Goal: Task Accomplishment & Management: Complete application form

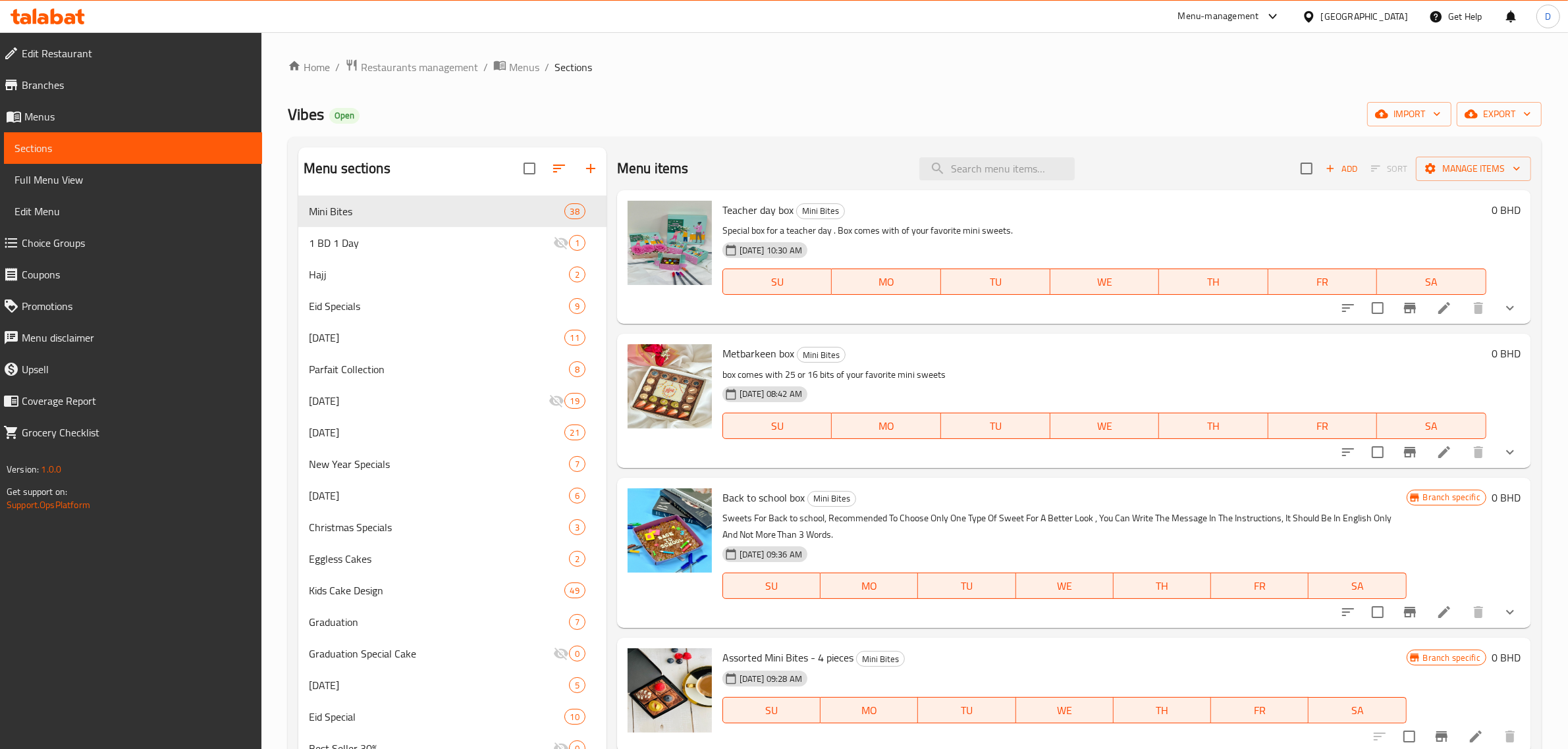
click at [1325, 166] on span "Add" at bounding box center [1341, 169] width 36 height 15
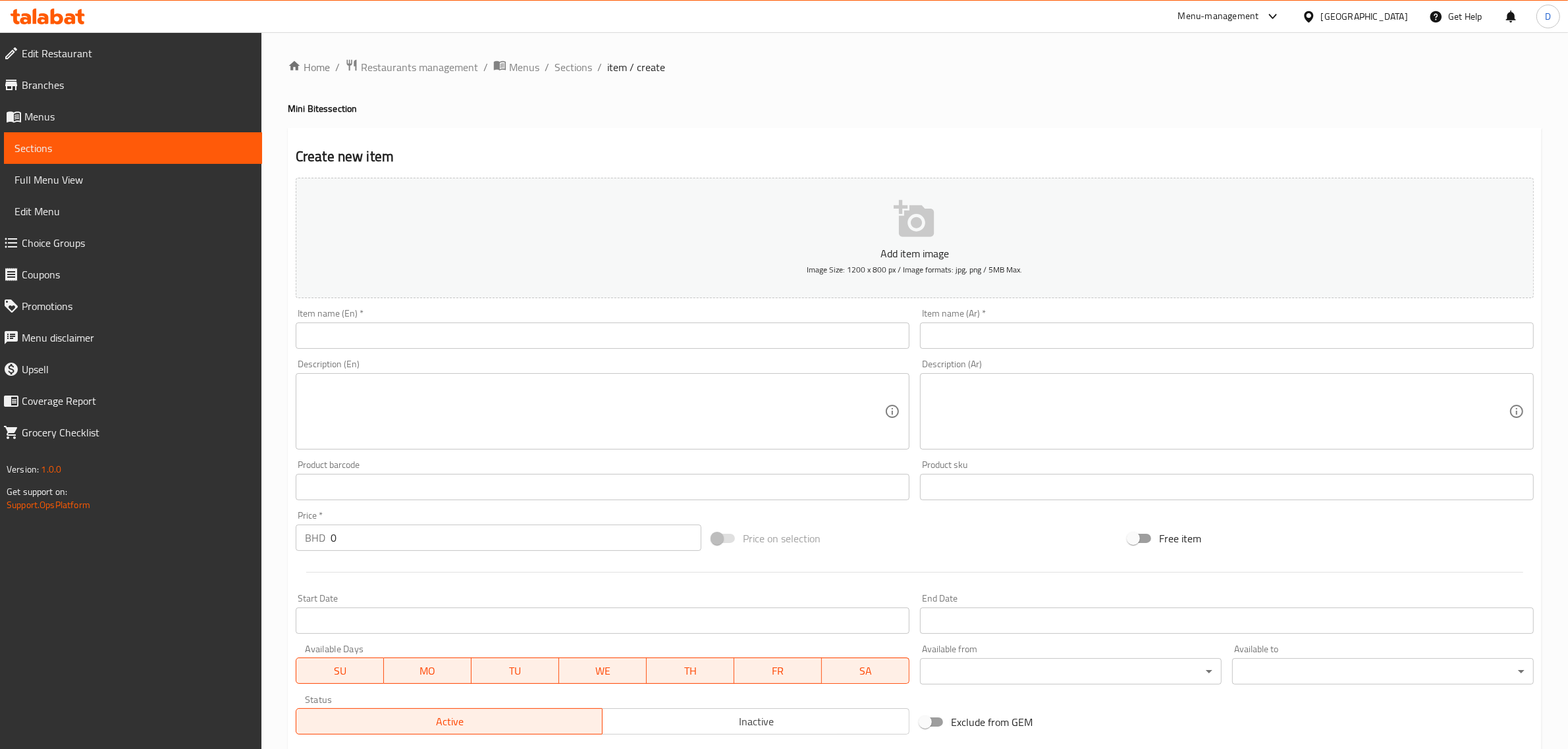
click at [430, 333] on input "text" at bounding box center [602, 335] width 614 height 26
paste input "it's a boy box"
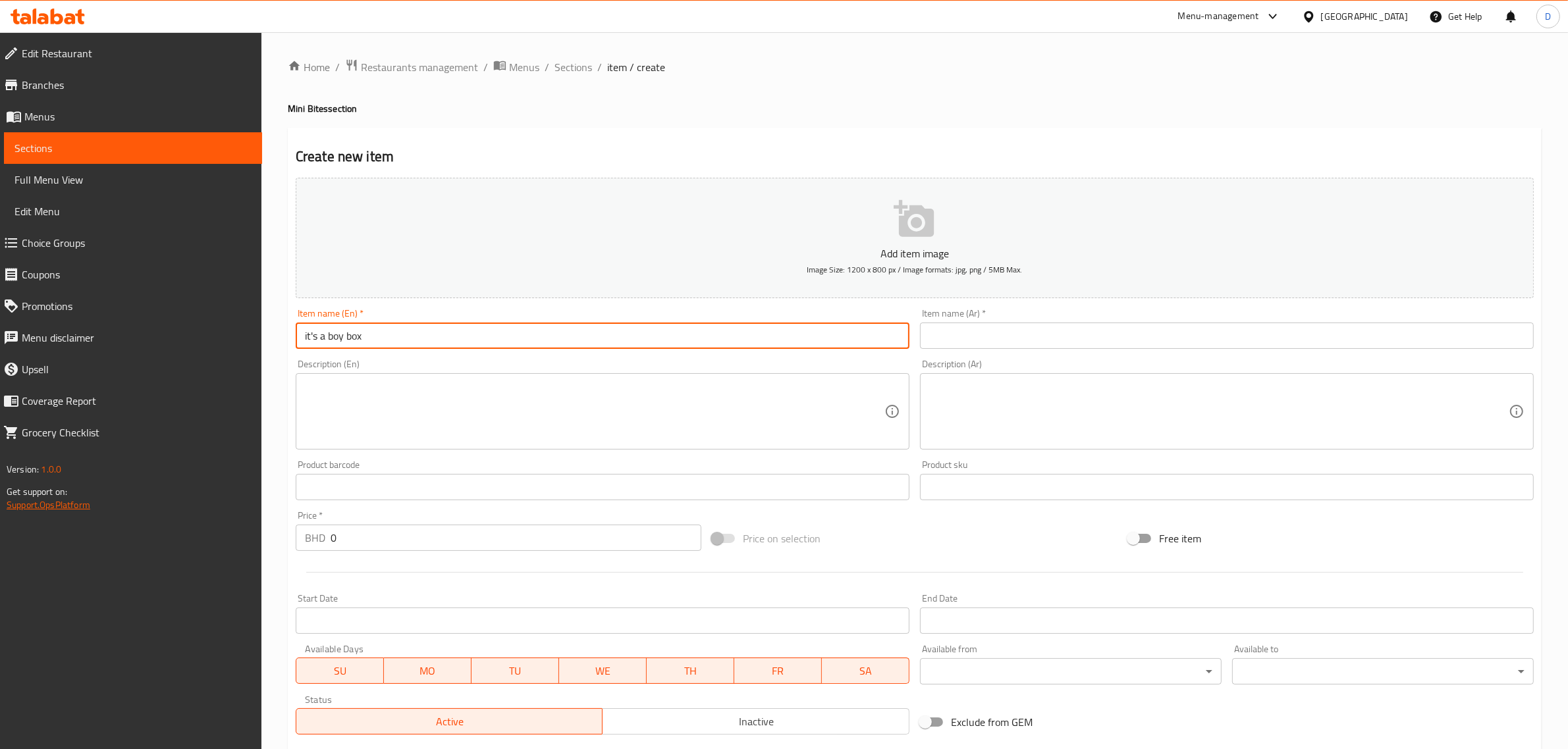
type input "it's a boy box"
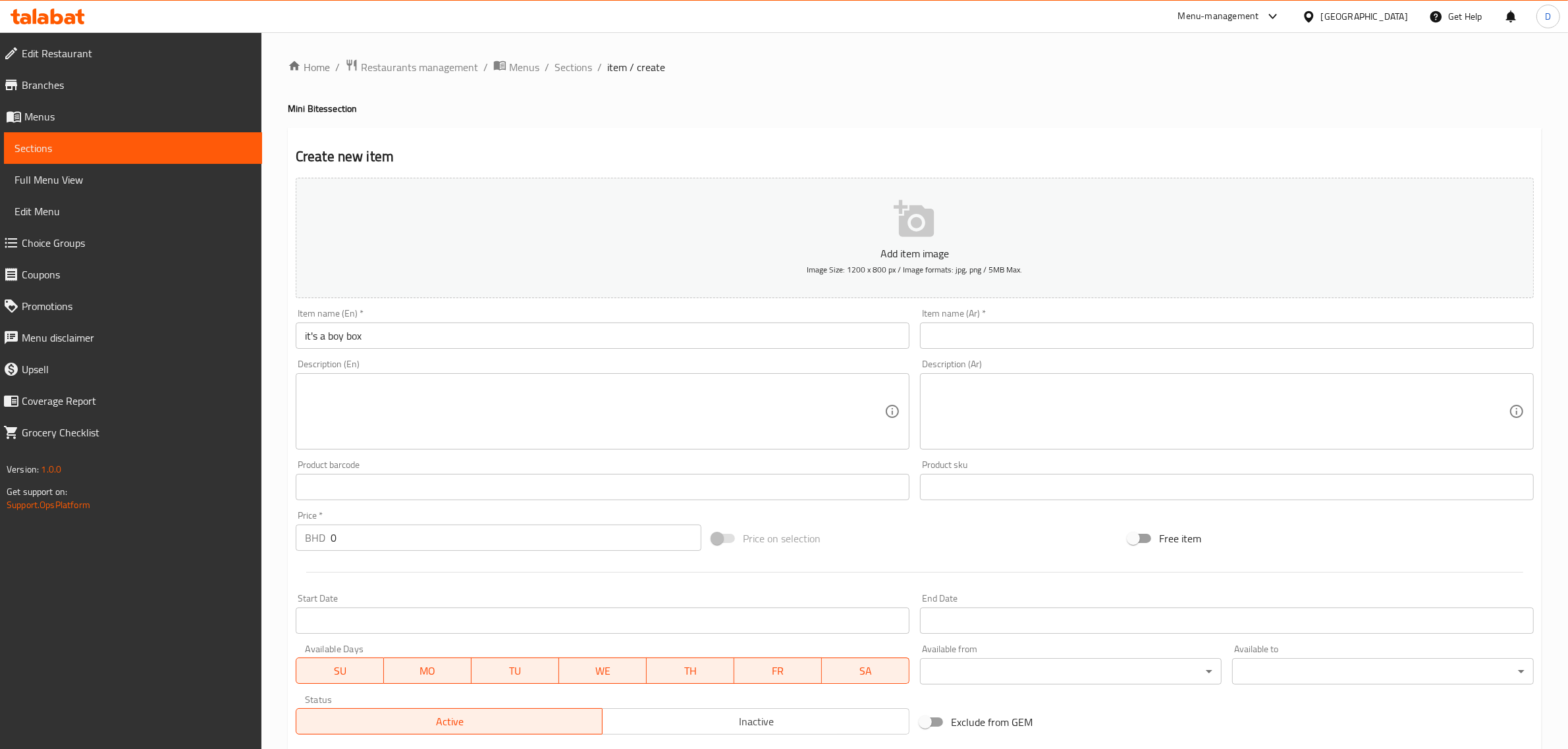
click at [972, 326] on input "text" at bounding box center [1226, 335] width 614 height 26
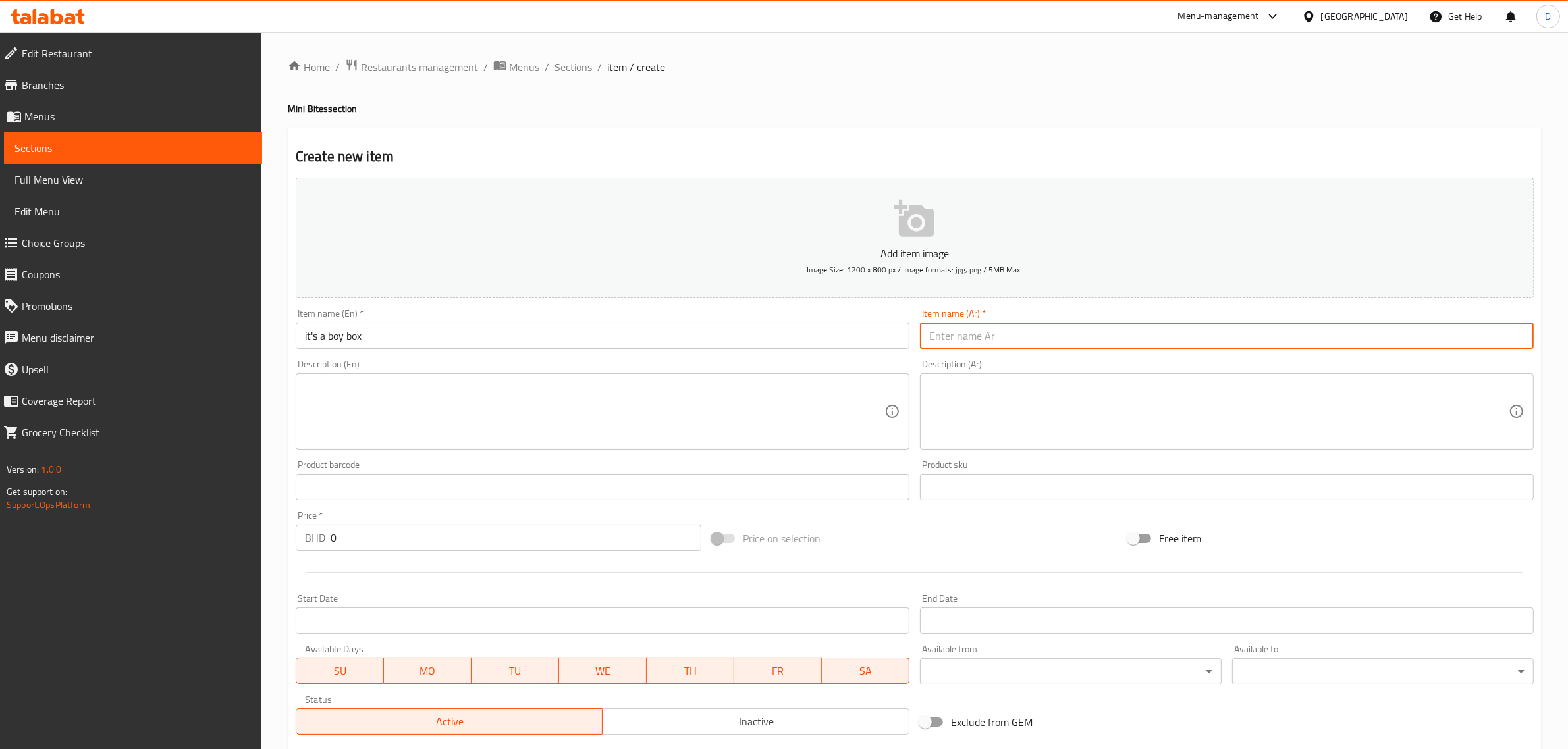
paste input "it's a boy علبة"
type input "it's a boy علبة"
drag, startPoint x: 801, startPoint y: 438, endPoint x: 508, endPoint y: 509, distance: 301.5
click at [801, 438] on textarea at bounding box center [595, 412] width 580 height 63
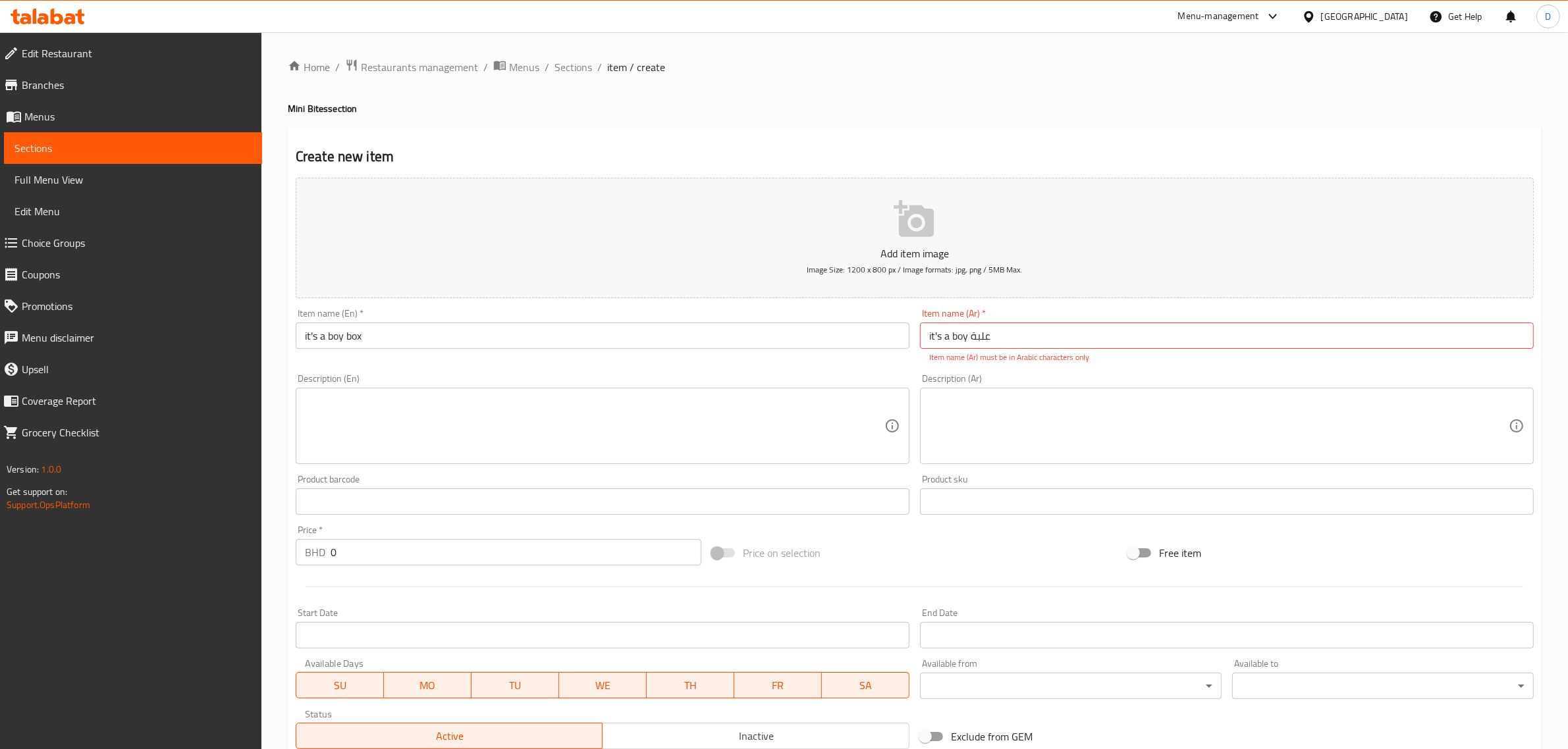
click at [1036, 432] on textarea at bounding box center [1219, 426] width 580 height 63
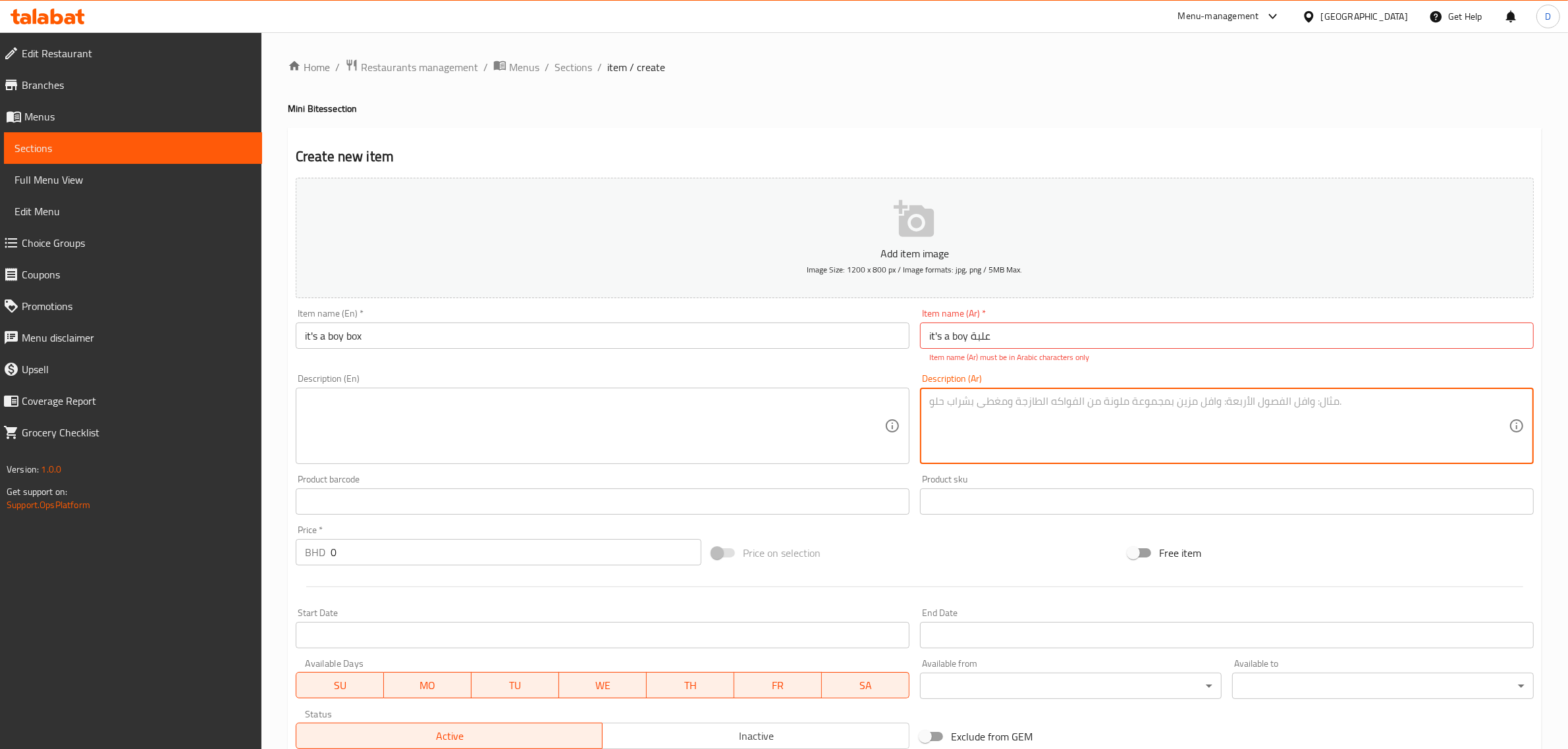
paste textarea "علبة أنيقة ومميزة، مناسبة للهدايا والاحتفال بقدوم المولود الجديد، متوفرة بأحجام…"
type textarea "علبة أنيقة ومميزة، مناسبة للهدايا والاحتفال بقدوم المولود الجديد، متوفرة بأحجام…"
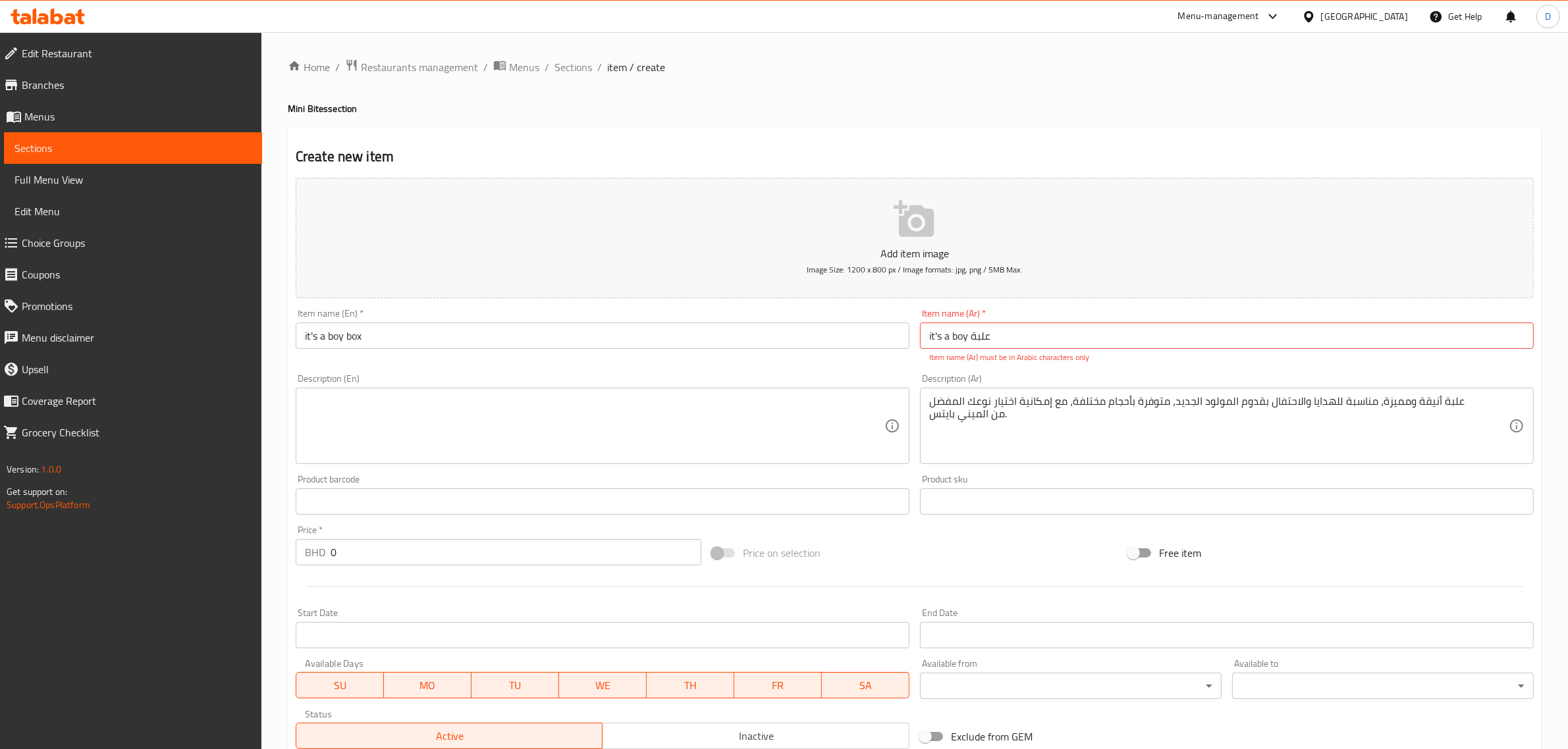
click at [462, 435] on textarea at bounding box center [595, 426] width 580 height 63
paste textarea "A special box, perfect for gifts and celebrating the arrival of a newborn baby …"
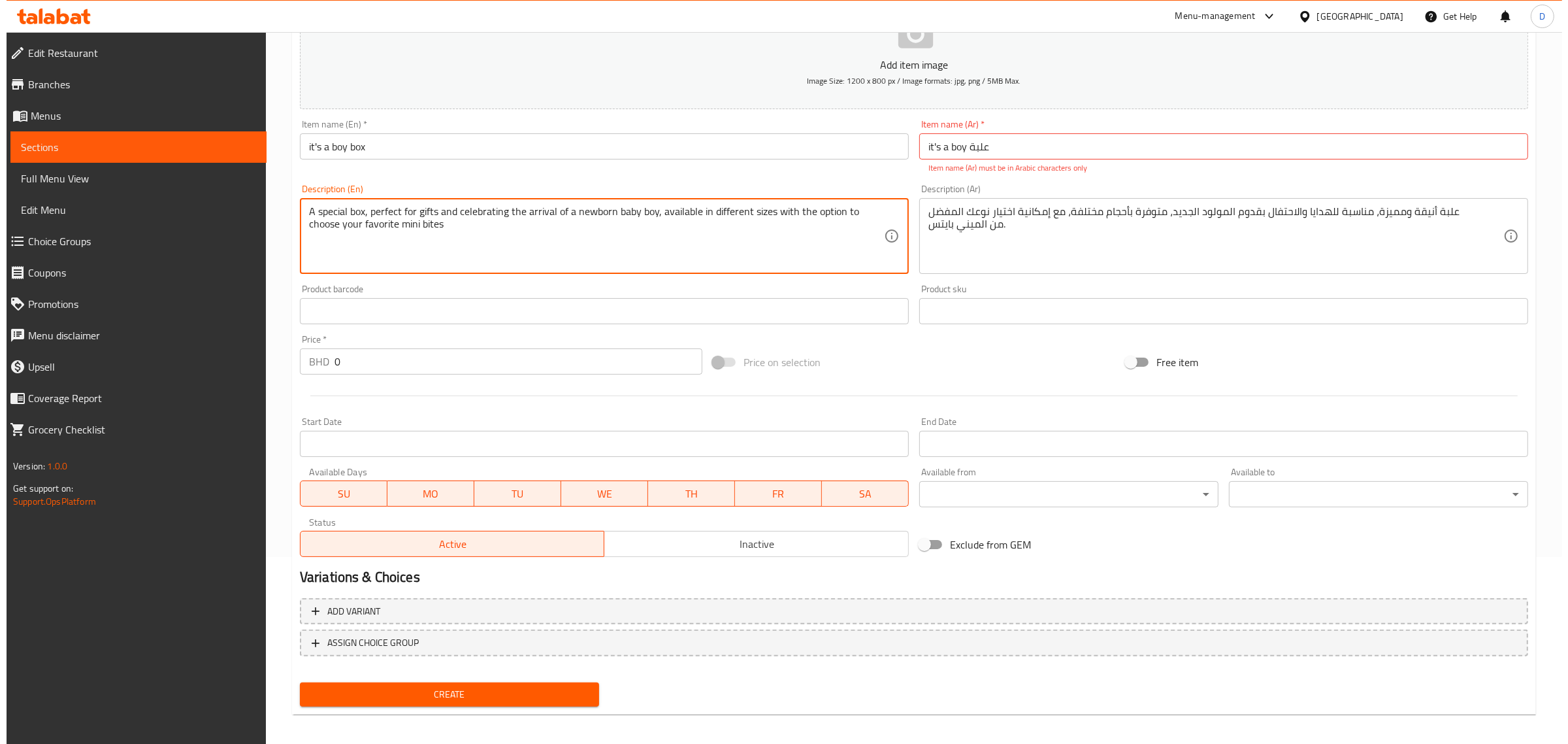
scroll to position [192, 0]
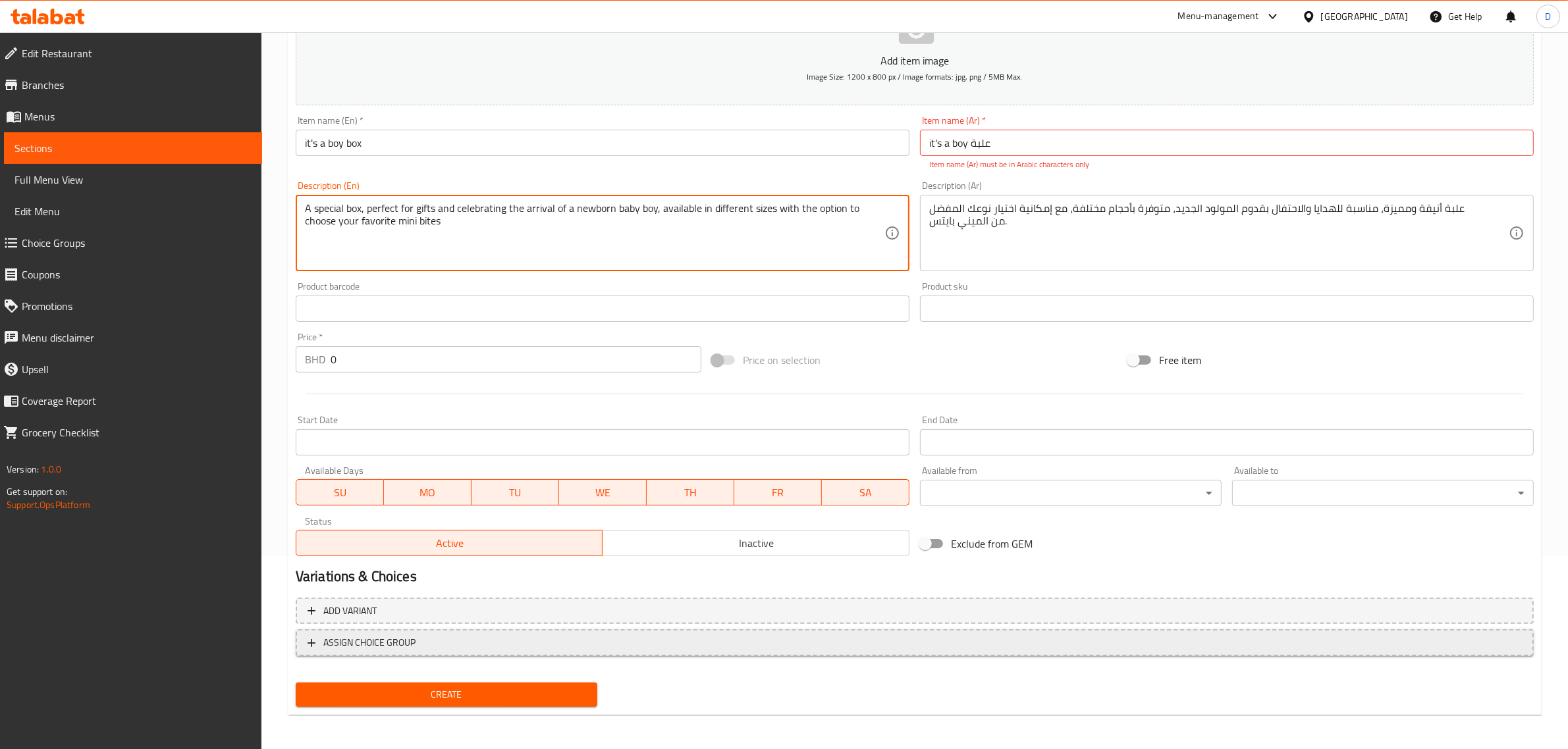
type textarea "A special box, perfect for gifts and celebrating the arrival of a newborn baby …"
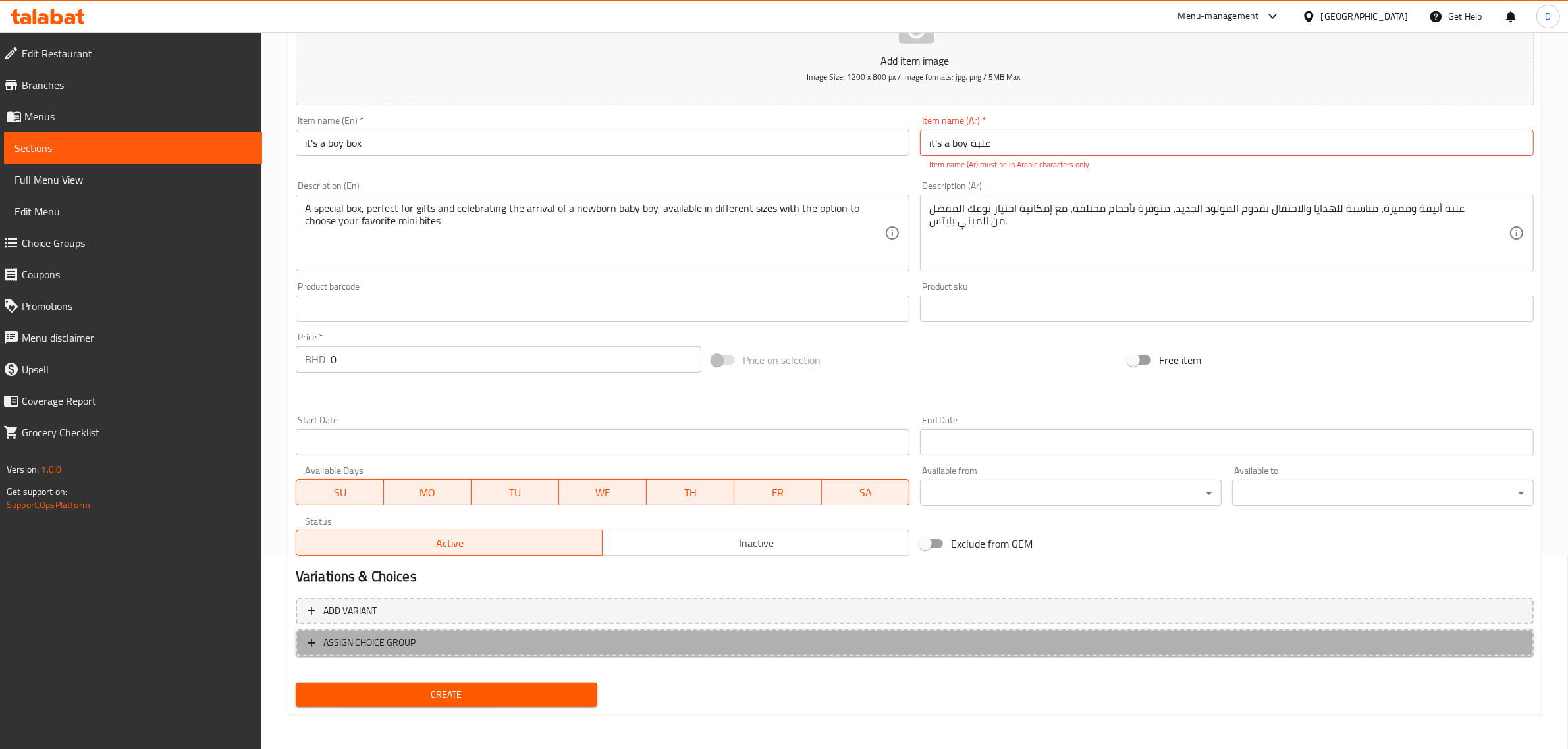
click at [470, 637] on span "ASSIGN CHOICE GROUP" at bounding box center [914, 642] width 1214 height 17
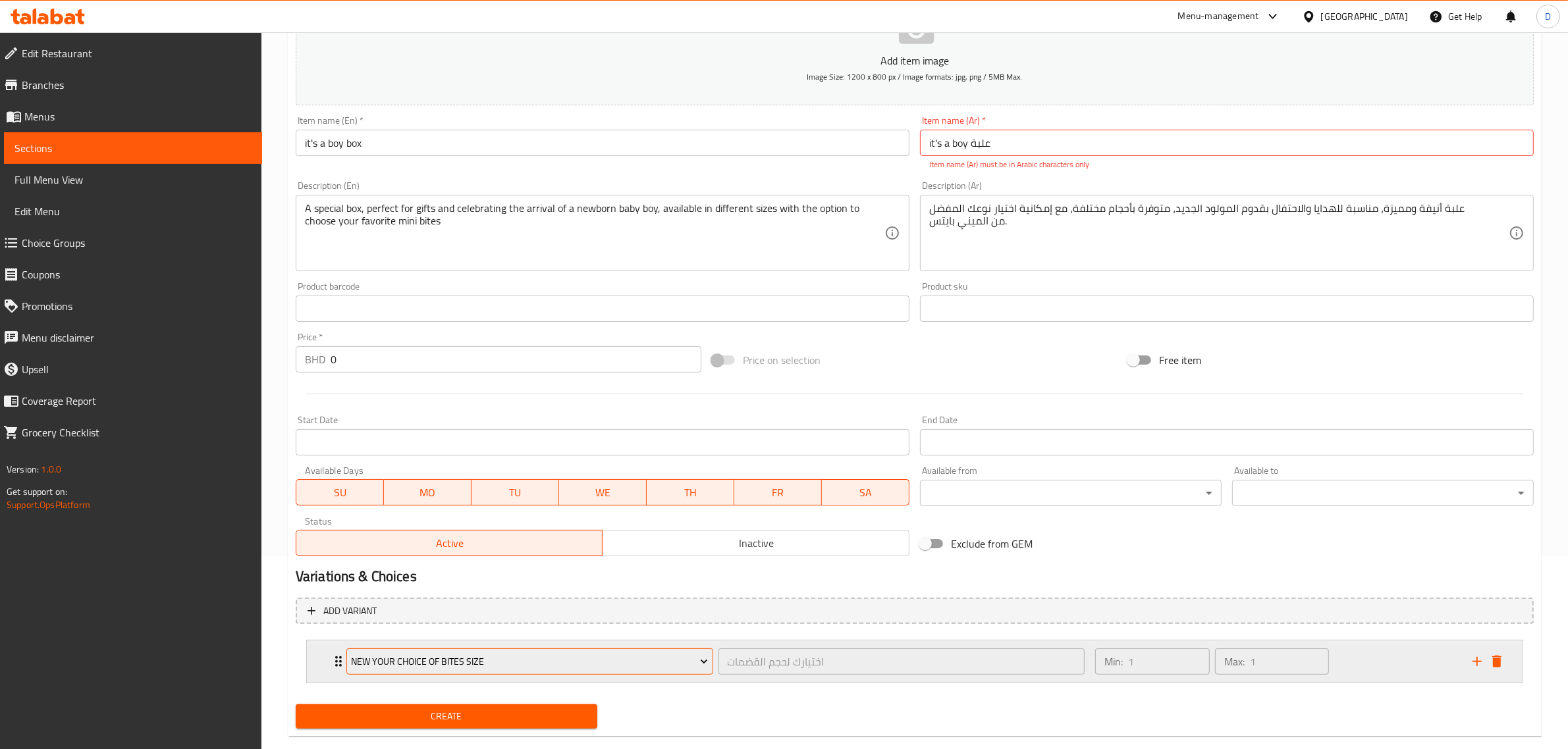
click at [458, 650] on button "New Your Choice Of Bites Size" at bounding box center [529, 661] width 367 height 26
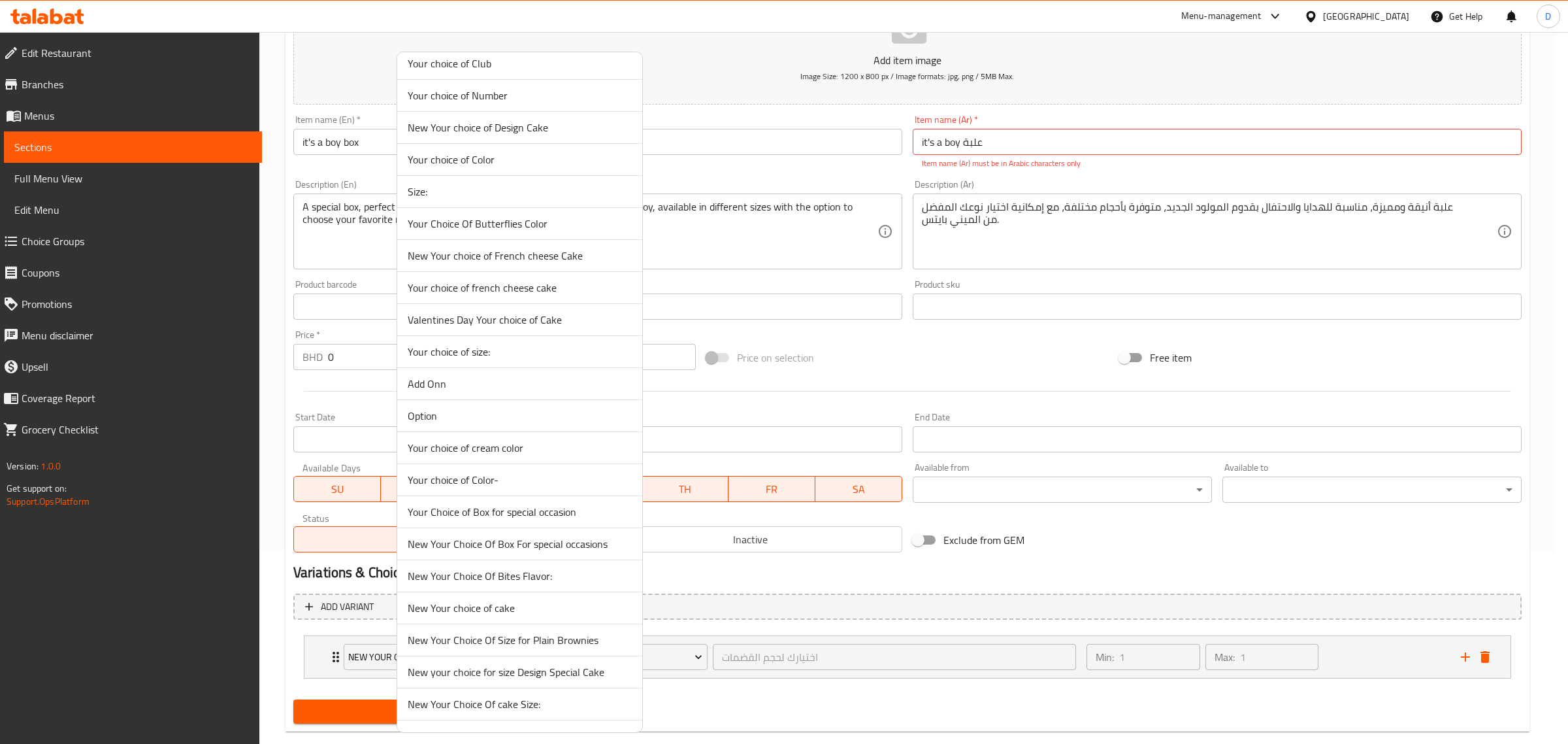
scroll to position [572, 0]
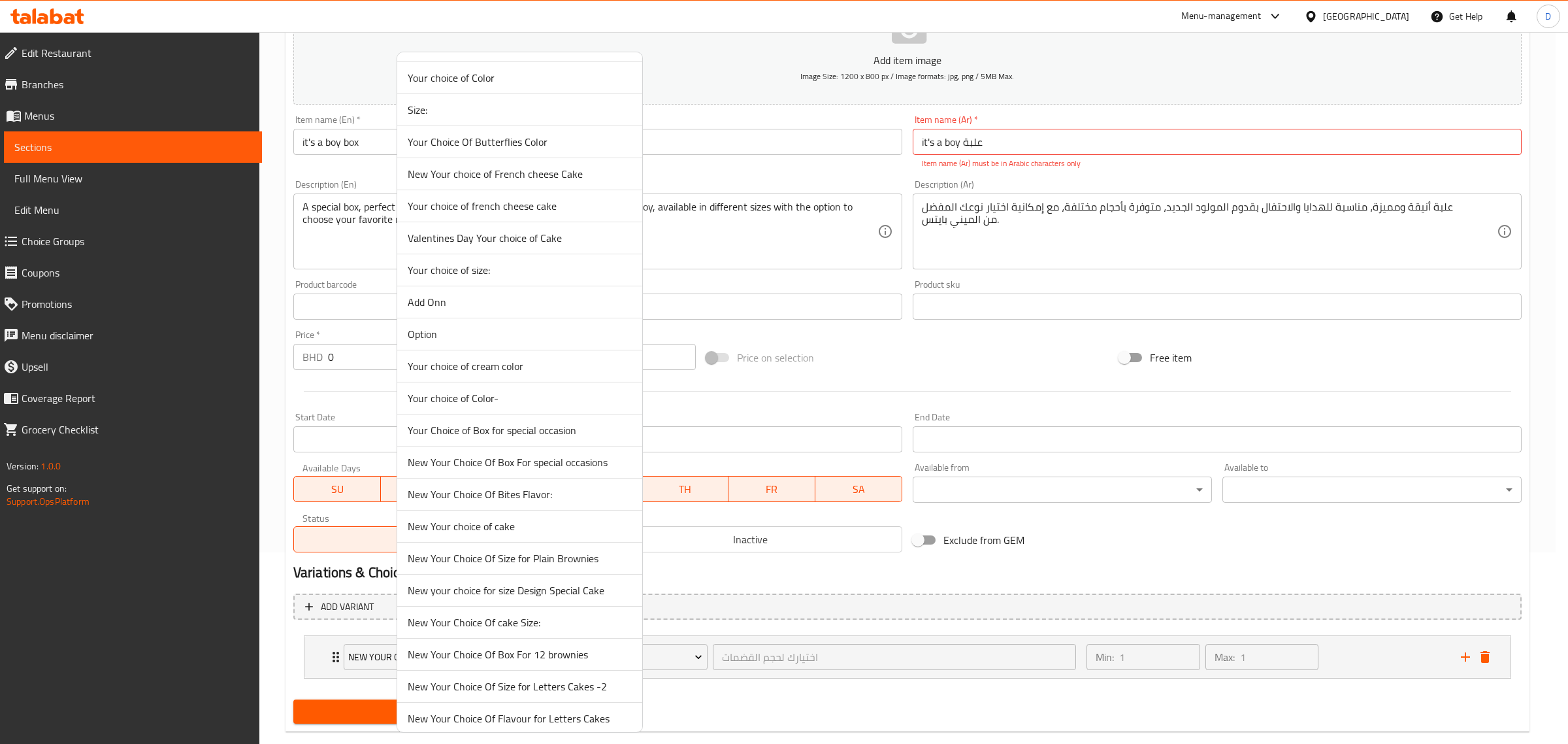
click at [562, 470] on span "New Your Choice Of Box For special occasions" at bounding box center [520, 462] width 224 height 16
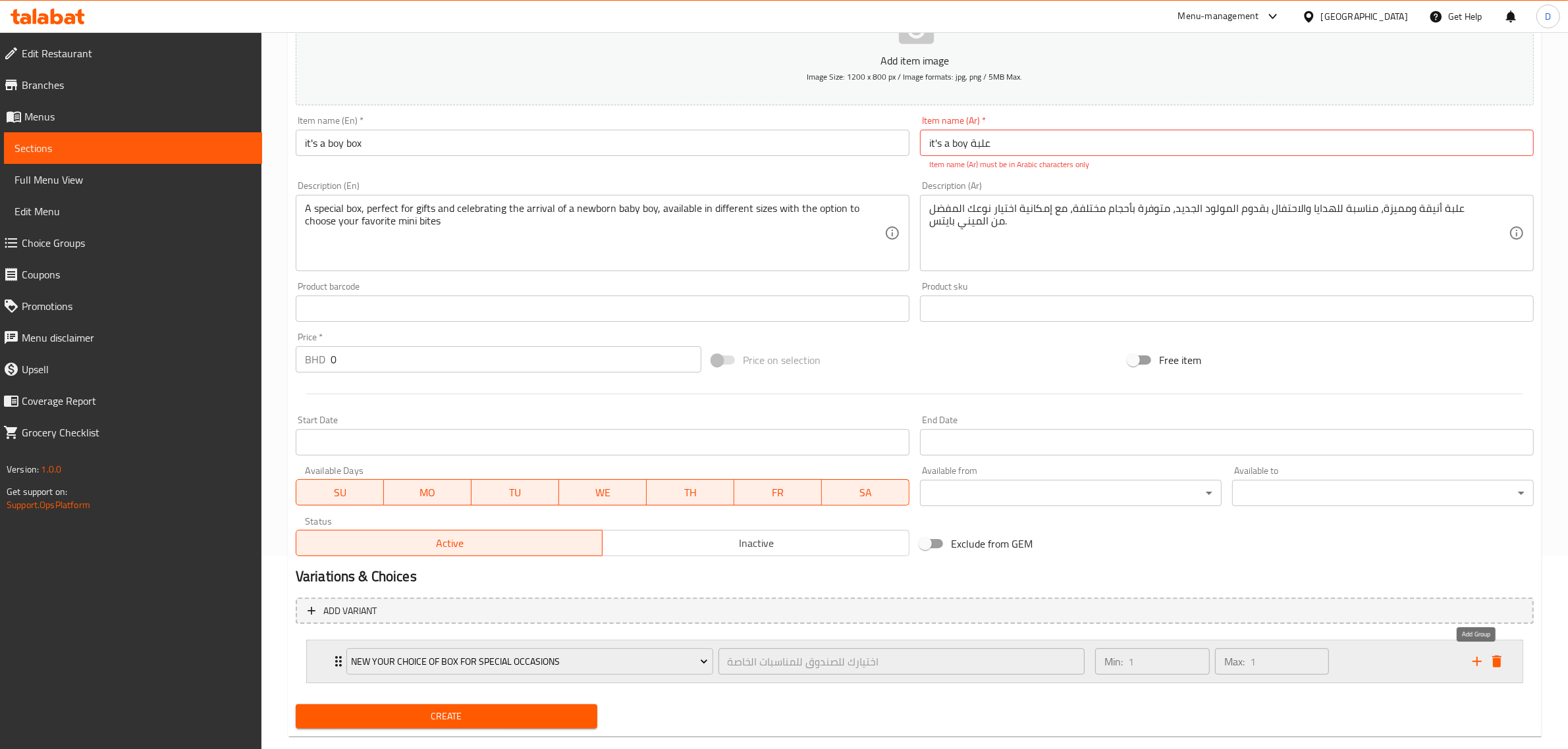
click at [1479, 659] on icon "add" at bounding box center [1477, 662] width 16 height 16
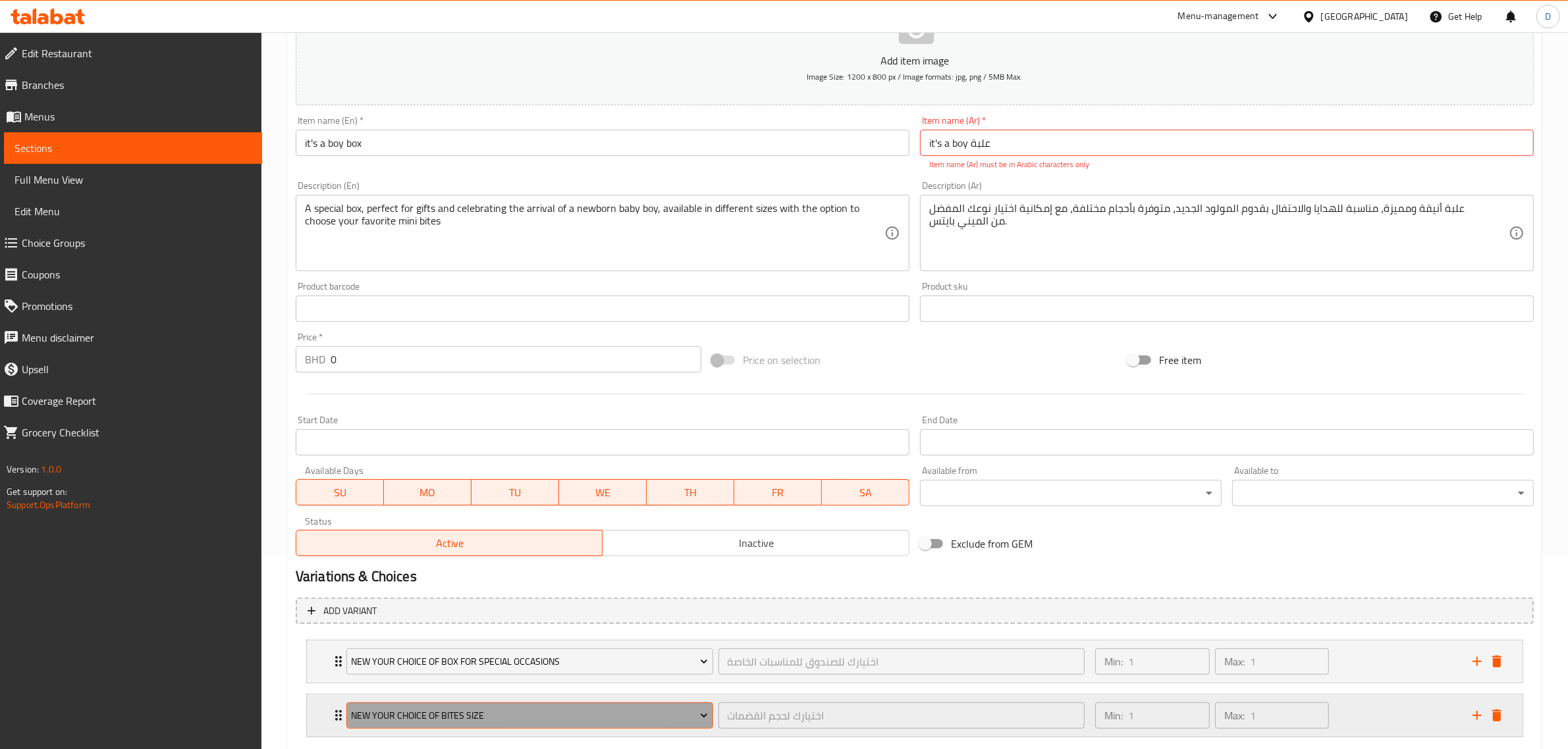
click at [672, 716] on span "New Your Choice Of Bites Size" at bounding box center [529, 716] width 357 height 17
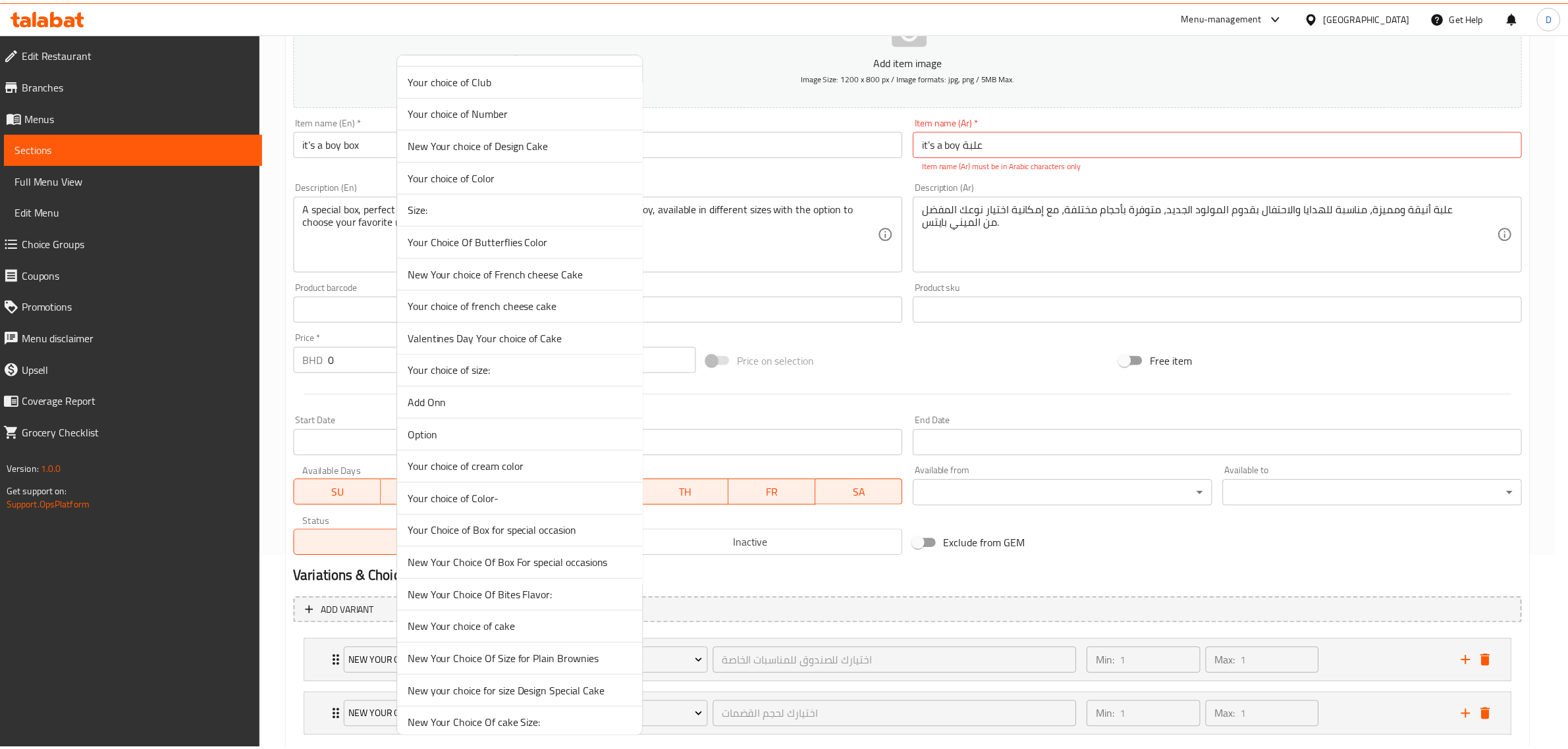
scroll to position [494, 0]
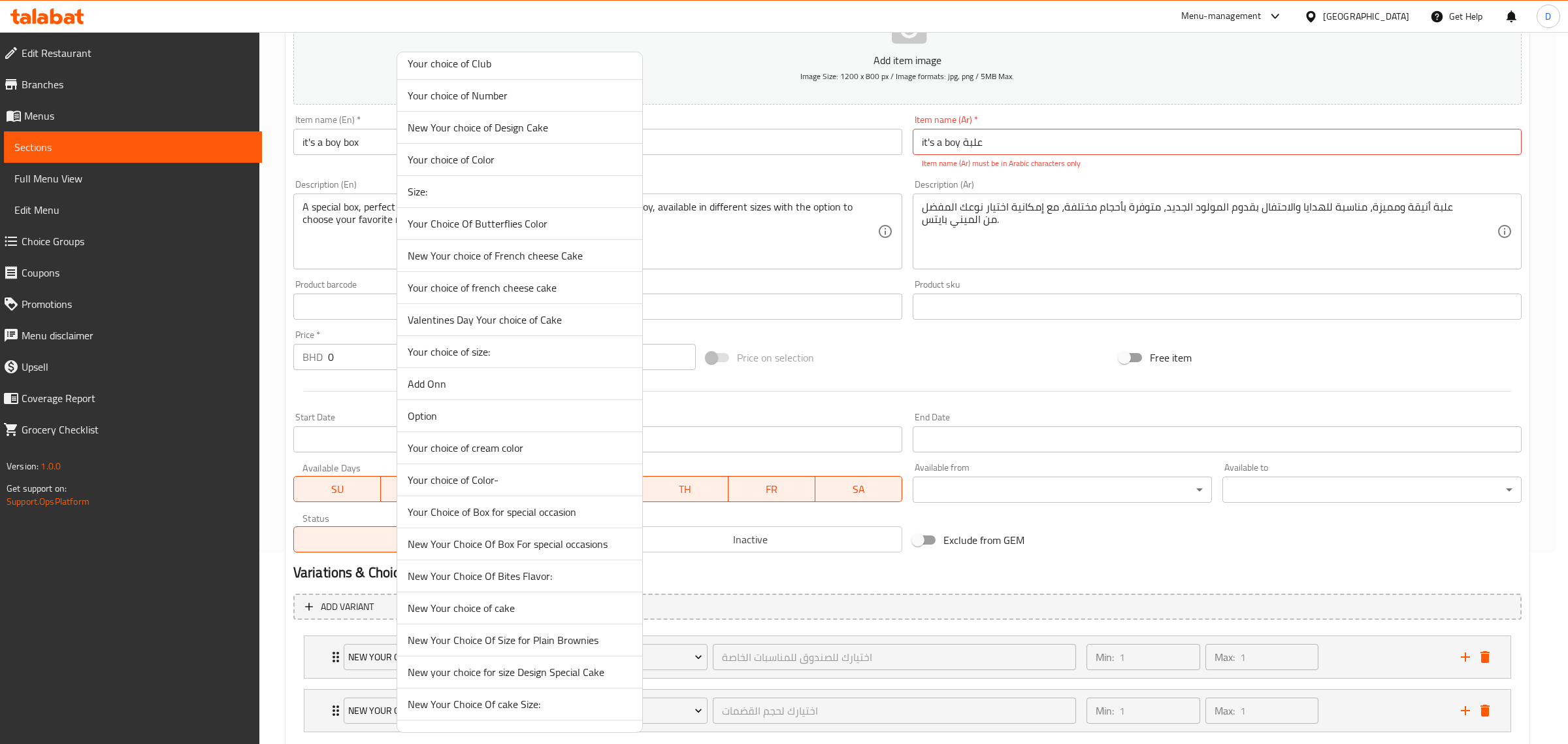
click at [486, 580] on span "New Your Choice Of Bites Flavor:" at bounding box center [520, 576] width 224 height 16
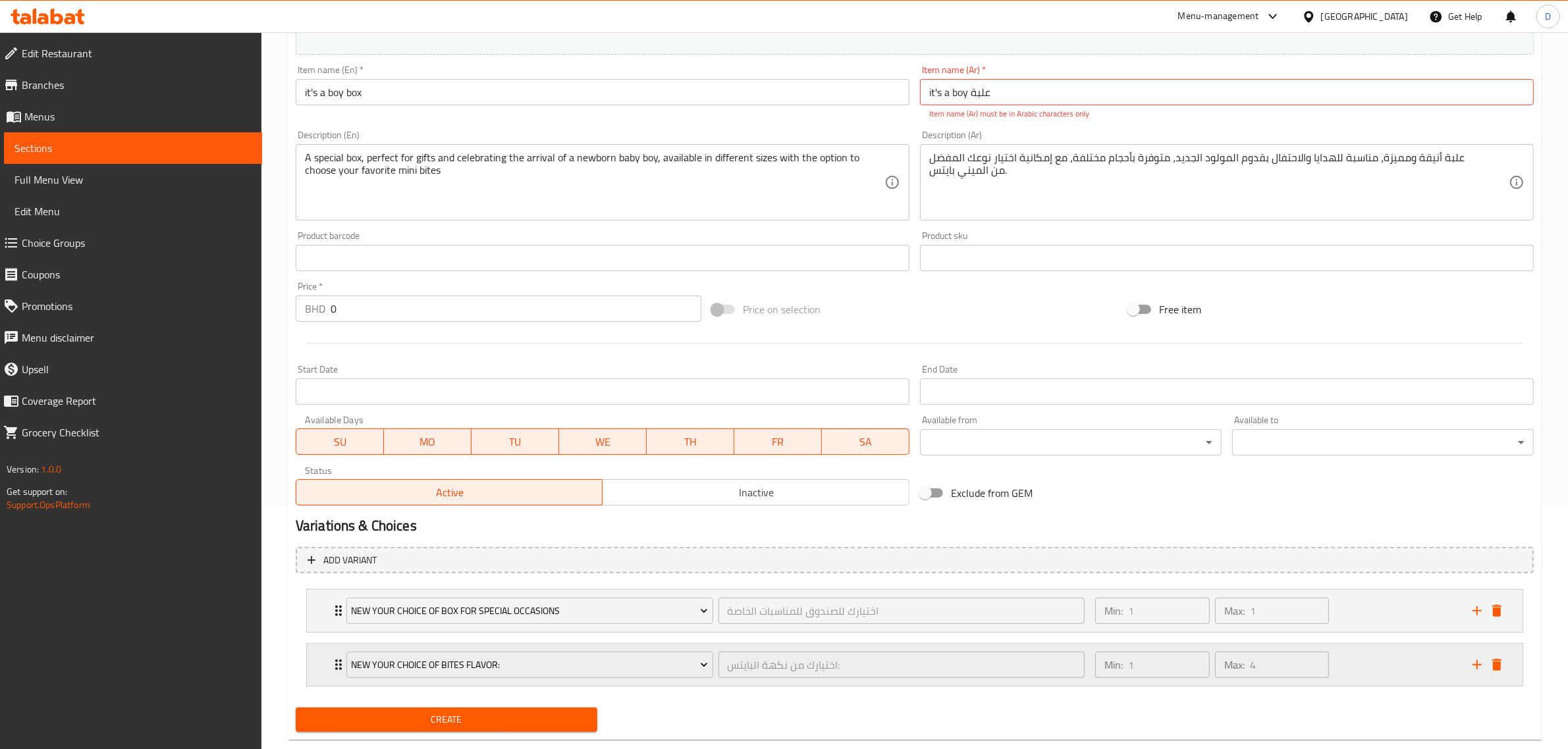
scroll to position [271, 0]
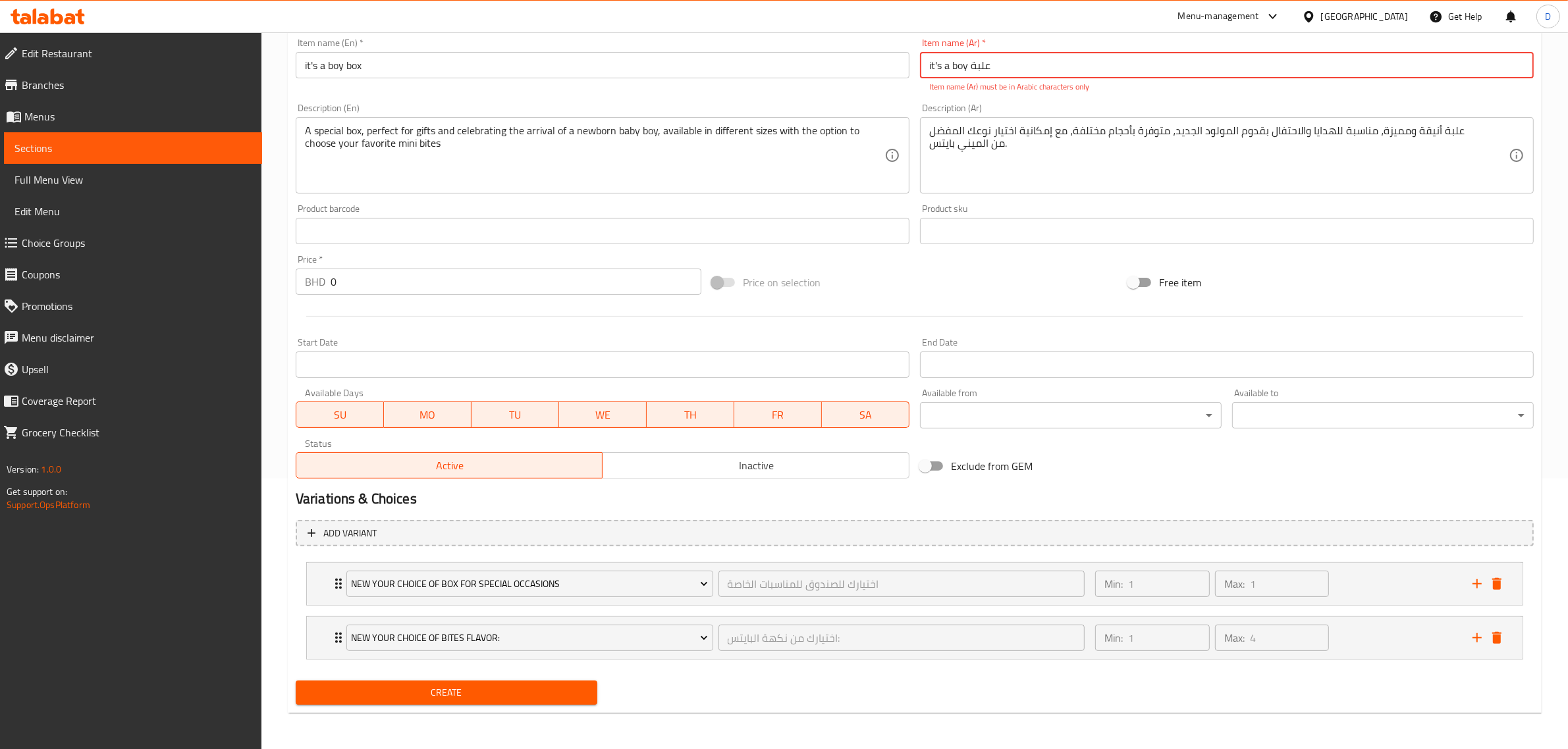
drag, startPoint x: 998, startPoint y: 66, endPoint x: 896, endPoint y: 69, distance: 102.0
click at [896, 69] on div "Add item image Image Size: 1200 x 800 px / Image formats: jpg, png / 5MB Max. I…" at bounding box center [915, 192] width 1248 height 582
click at [498, 68] on input "it's a boy box" at bounding box center [602, 65] width 614 height 26
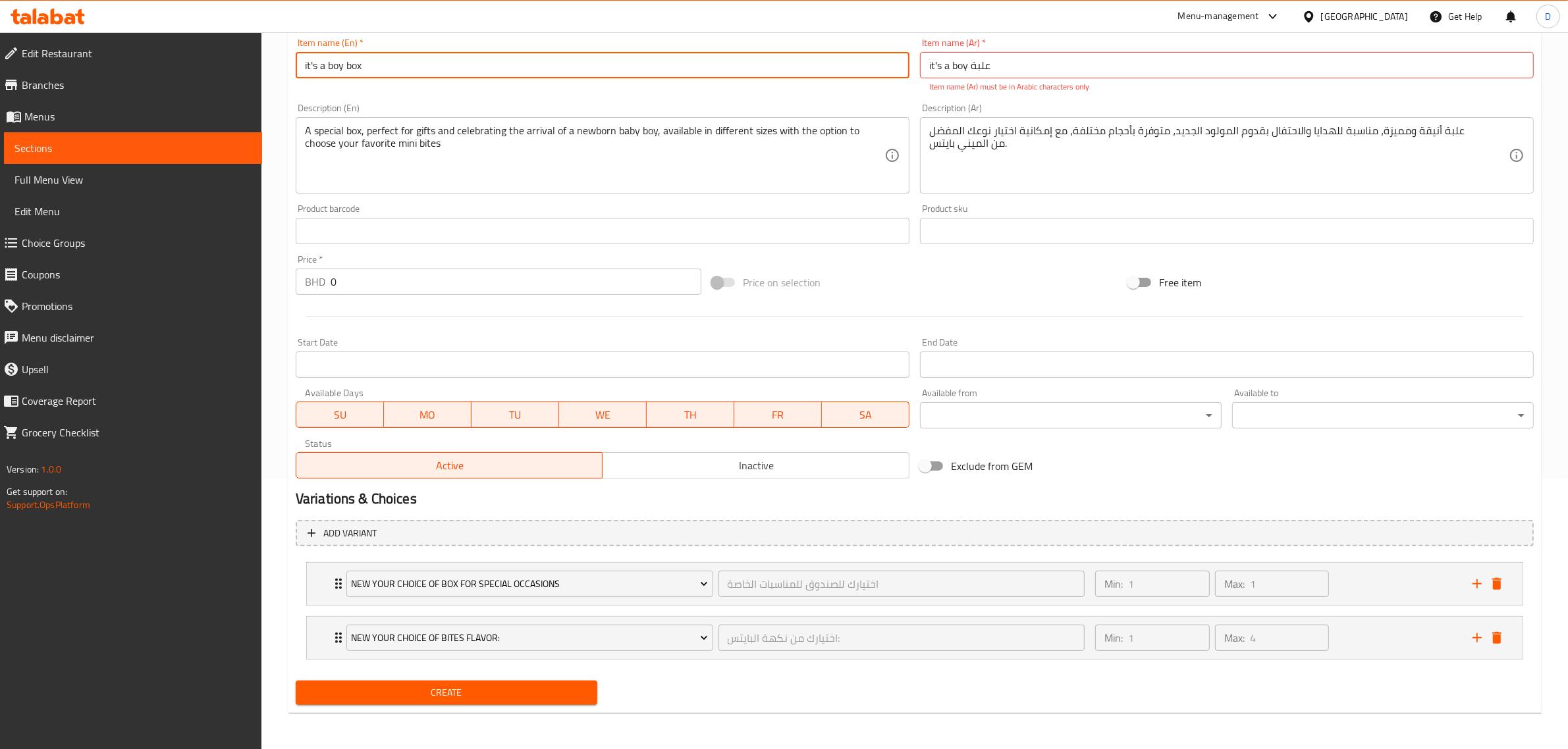
click at [496, 68] on input "it's a boy box" at bounding box center [602, 65] width 614 height 26
click at [1006, 71] on input "it's a boy علبة" at bounding box center [1226, 65] width 614 height 26
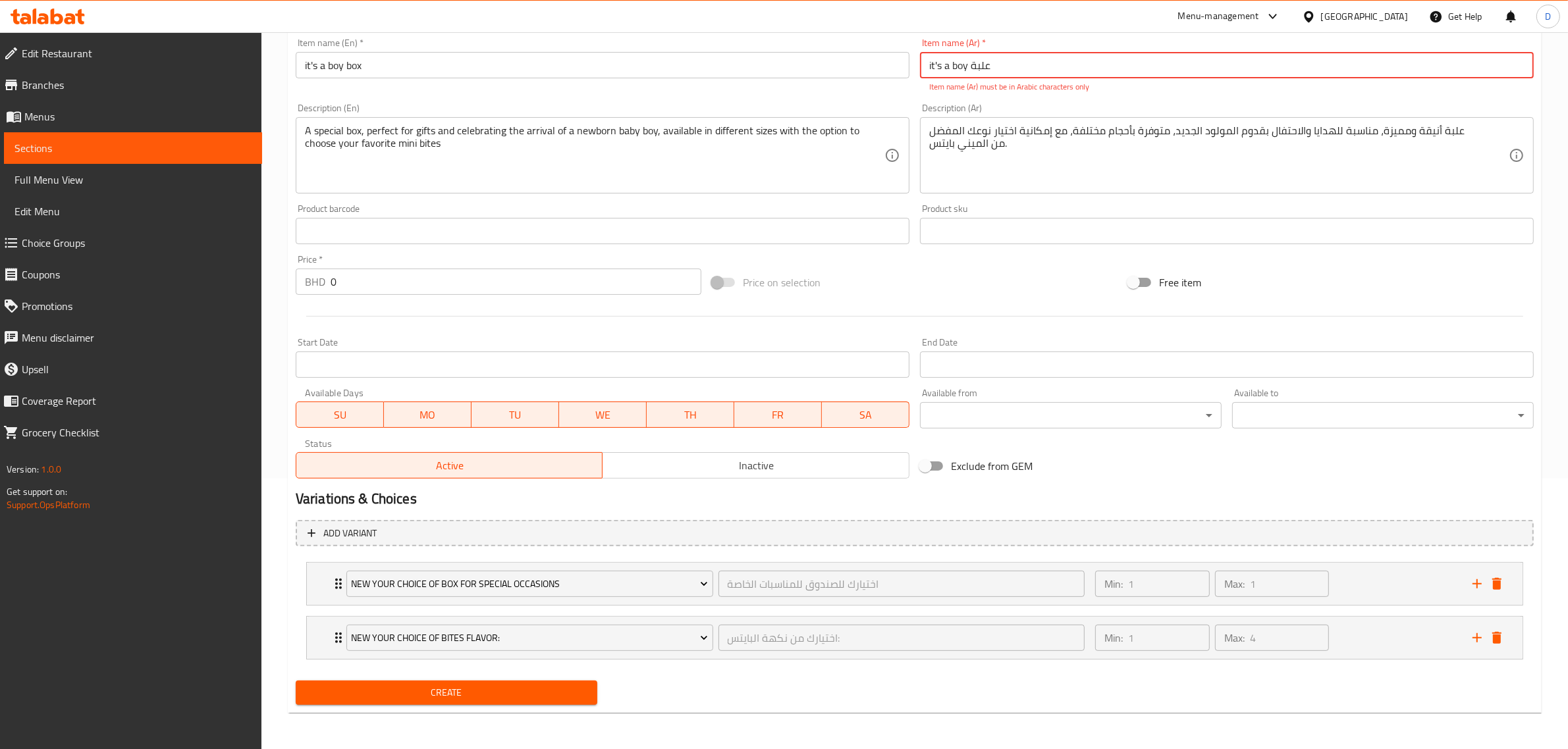
click at [1006, 71] on input "it's a boy علبة" at bounding box center [1226, 65] width 614 height 26
paste input "إنه صندوق الصبي"
type input "إنه صندوق الصبي"
click at [505, 689] on span "Create" at bounding box center [447, 693] width 280 height 17
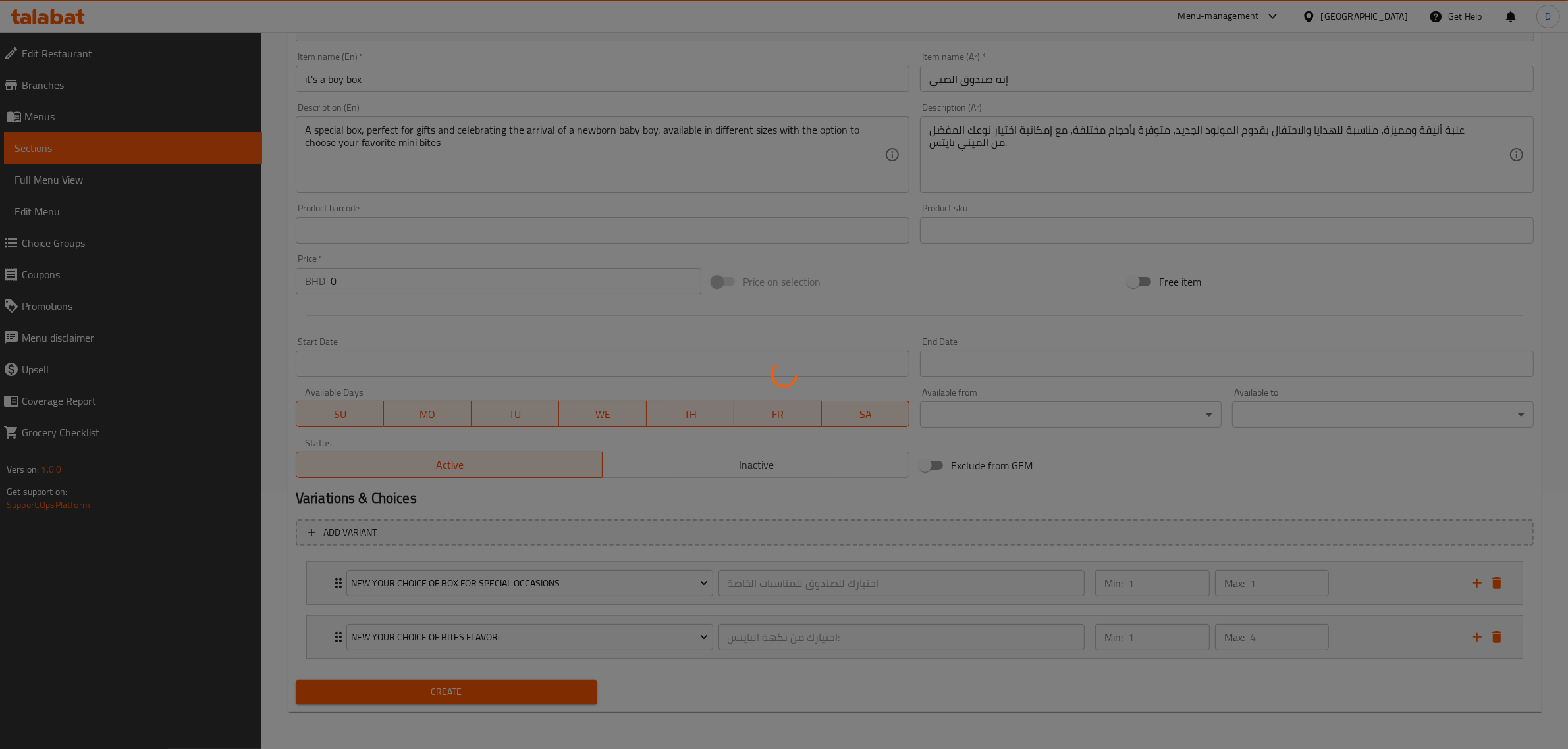
scroll to position [257, 0]
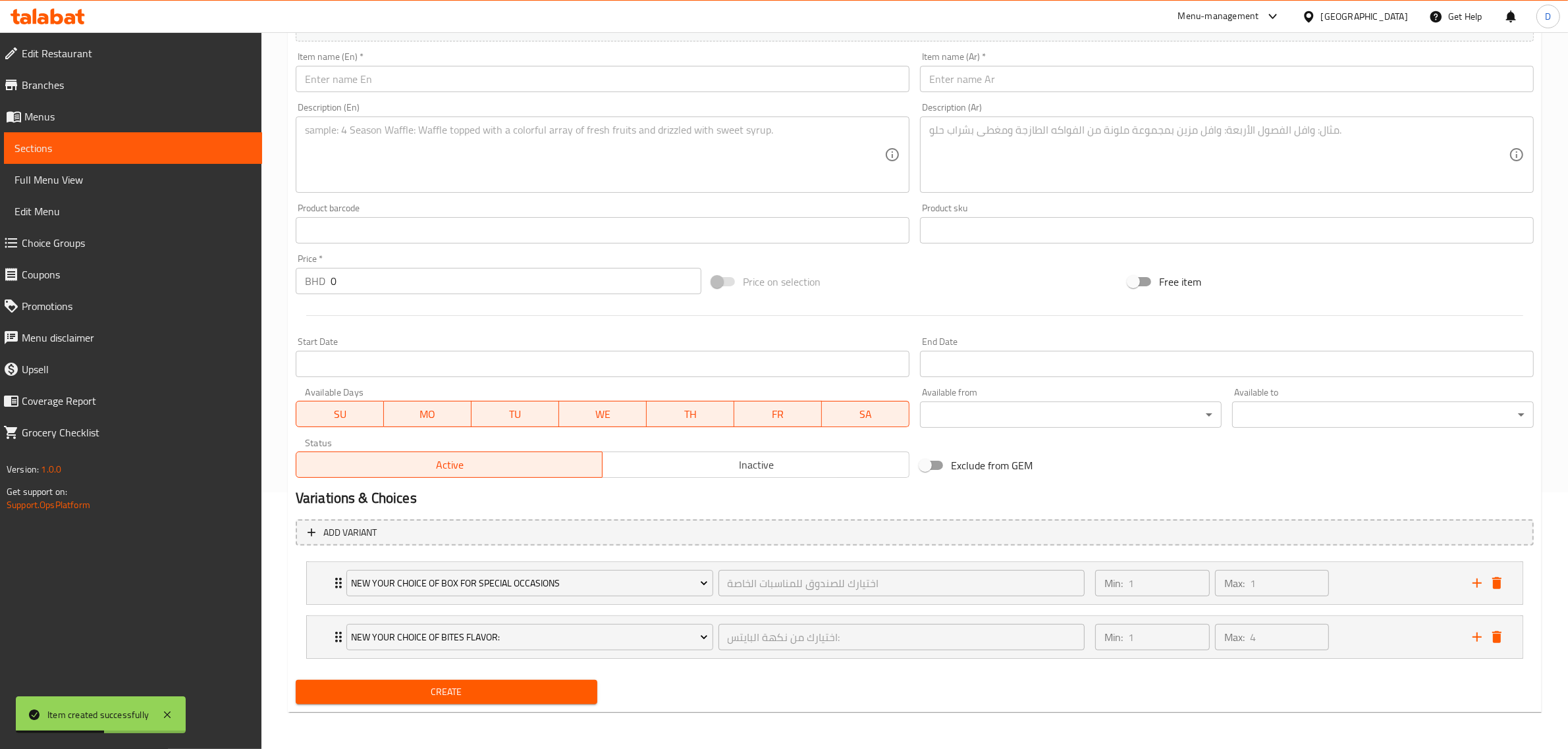
click at [453, 76] on input "text" at bounding box center [602, 78] width 614 height 26
paste input "It's a girl box"
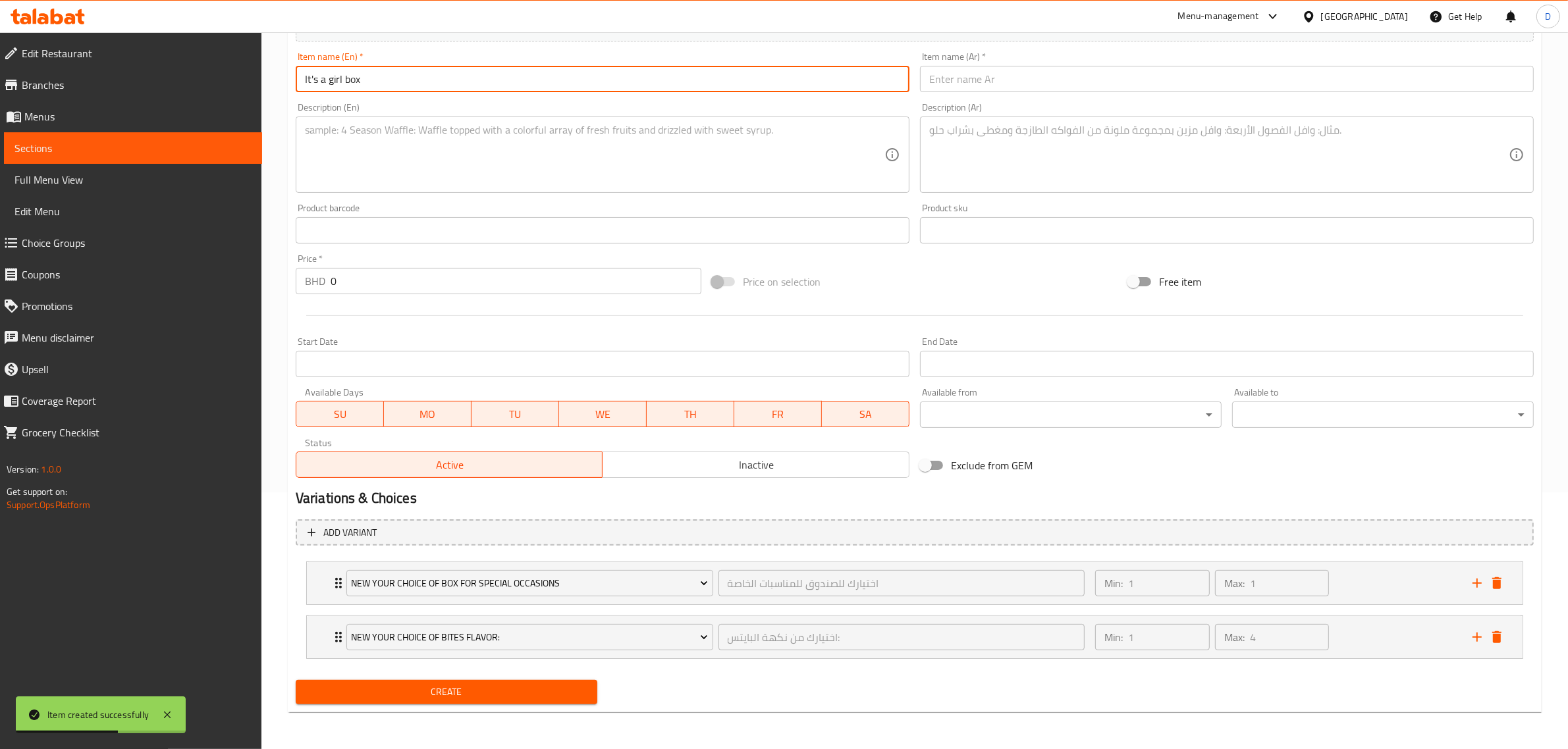
click at [459, 70] on input "It's a girl box" at bounding box center [602, 78] width 614 height 26
type input "It's a girl box"
click at [1055, 74] on input "text" at bounding box center [1226, 78] width 614 height 26
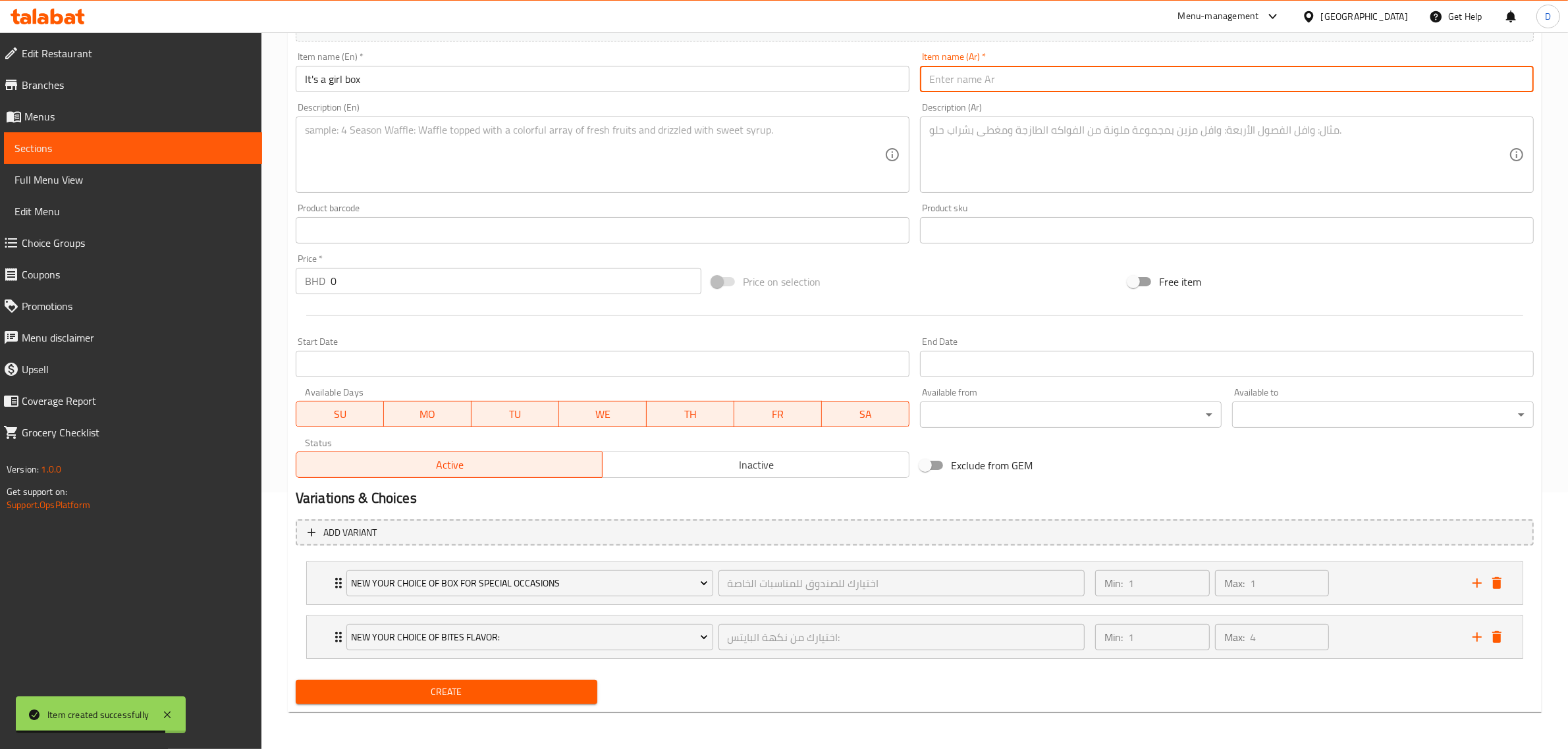
paste input "إنه صندوق فتاة"
type input "إنه صندوق فتاة"
click at [633, 145] on textarea at bounding box center [595, 154] width 580 height 63
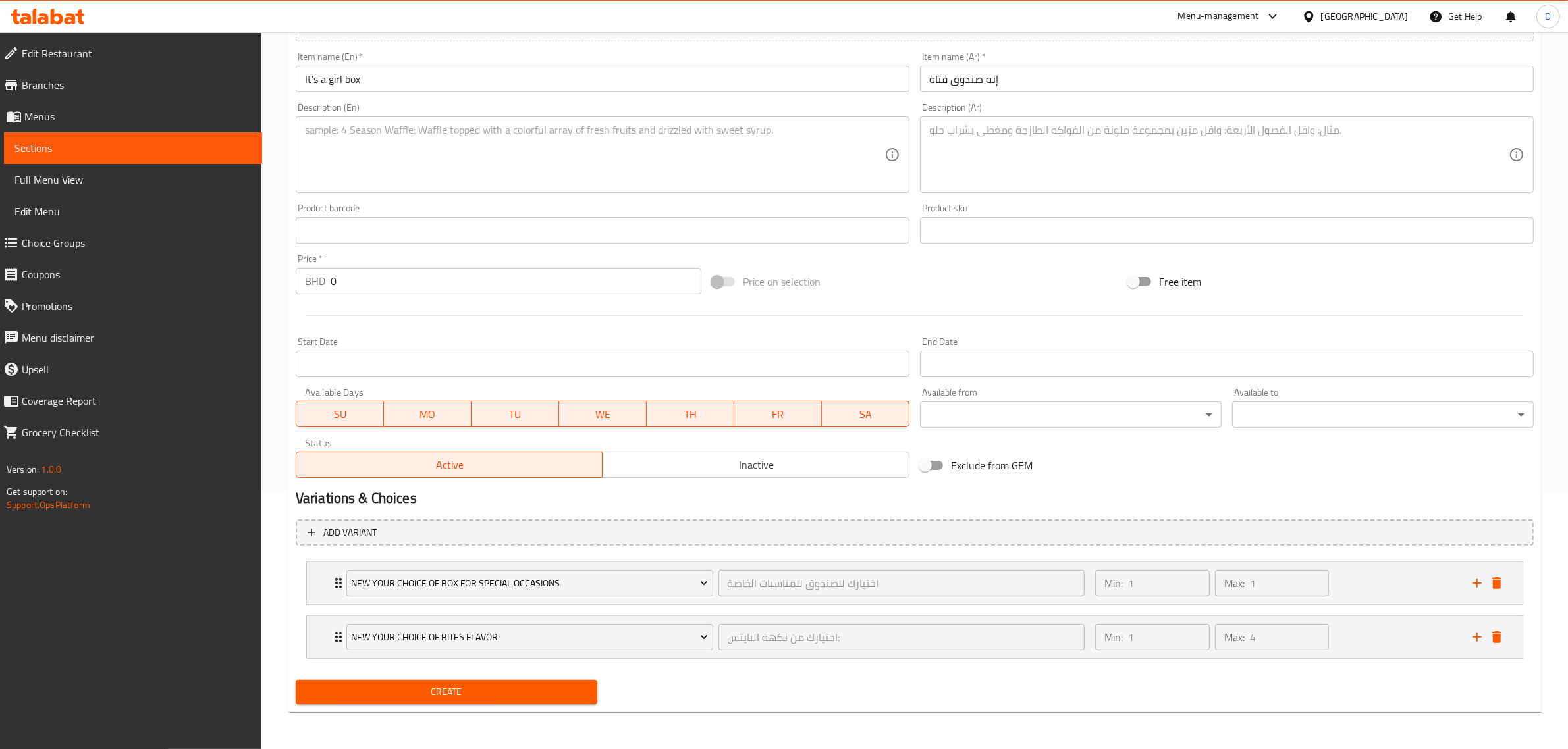
click at [351, 143] on textarea at bounding box center [595, 154] width 580 height 63
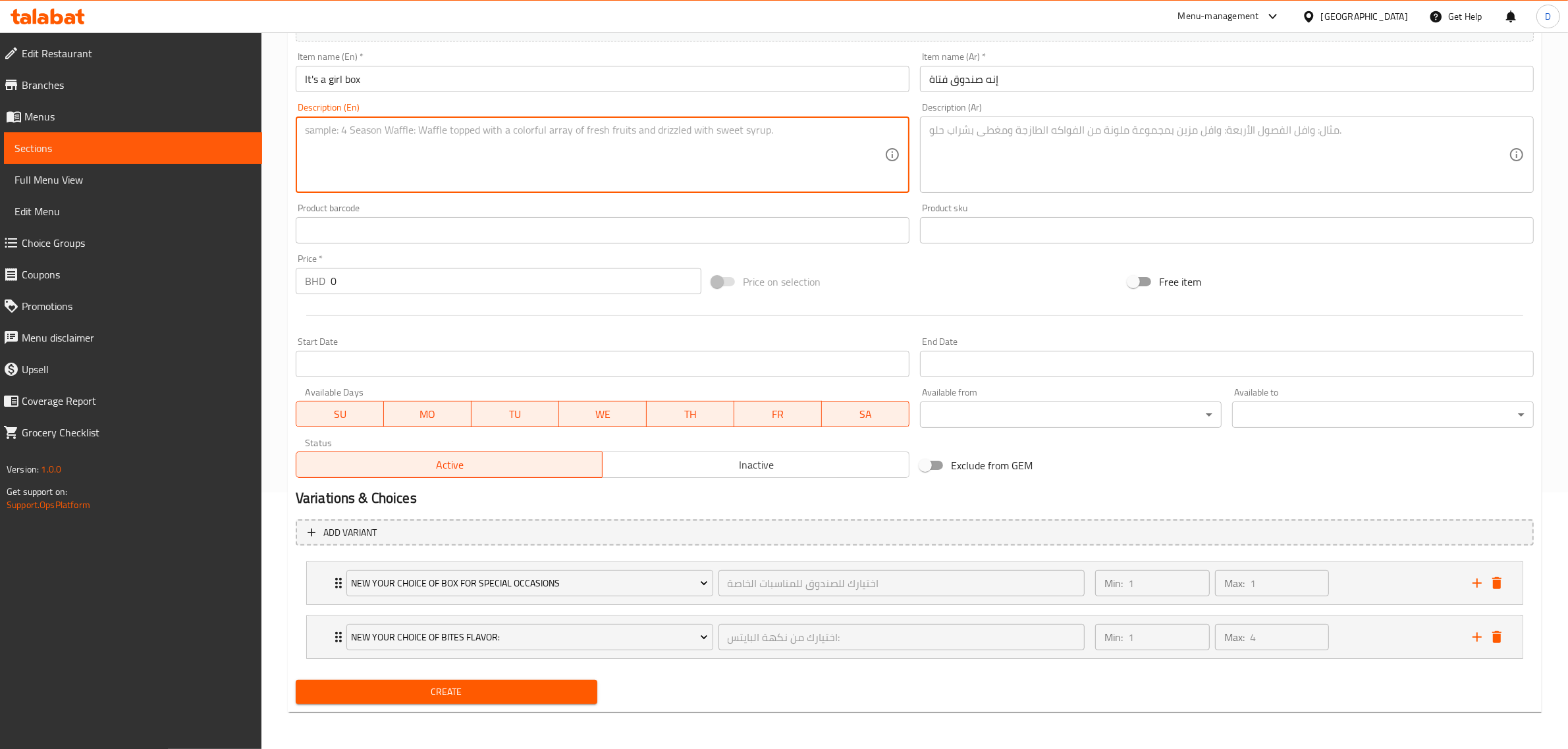
paste textarea "علبة أنيقة ومميزة مناسب للهدايا والاحتفال بقدوم المولودة الجديدة، متوفر بأحجام …"
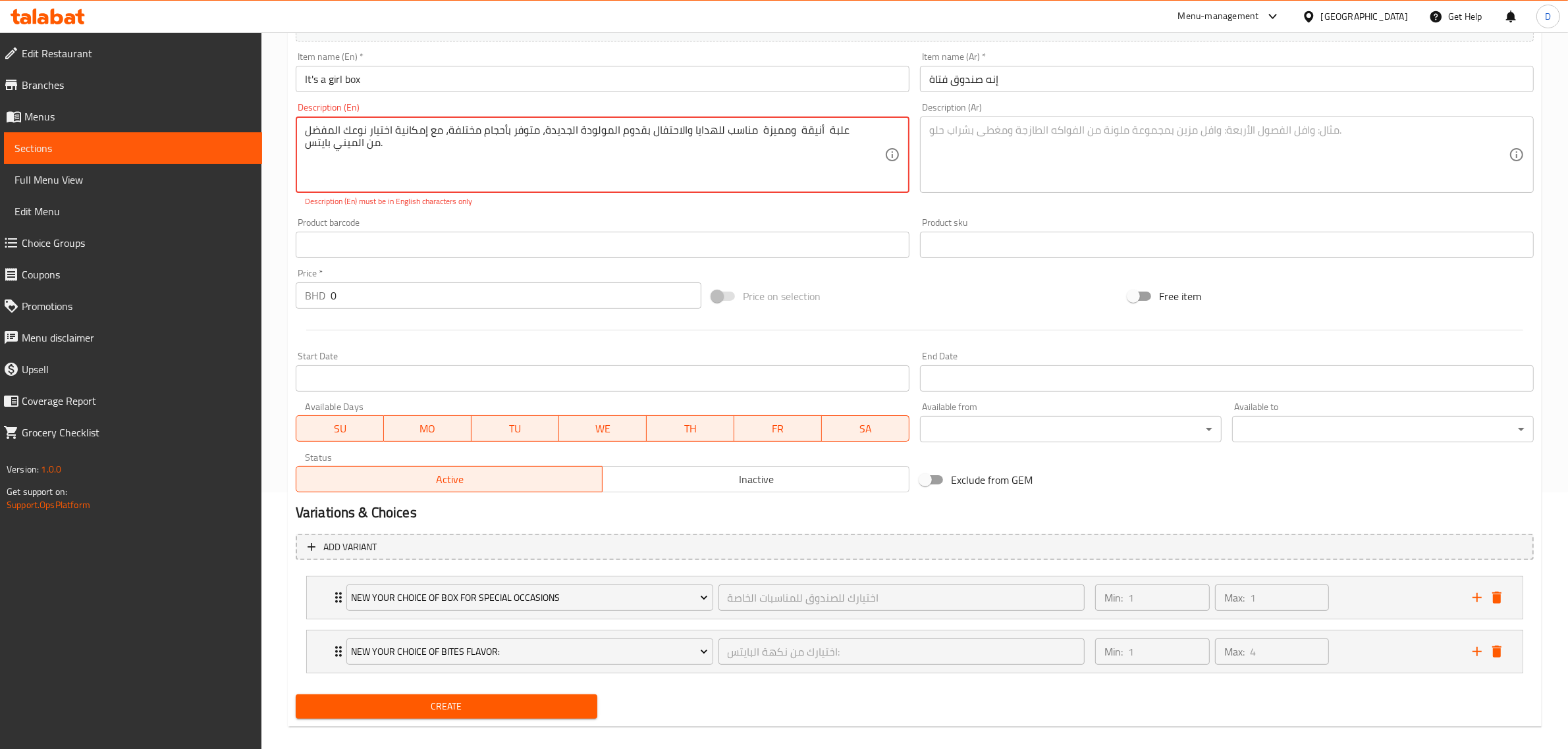
type textarea "علبة أنيقة ومميزة مناسب للهدايا والاحتفال بقدوم المولودة الجديدة، متوفر بأحجام …"
click at [1006, 151] on textarea at bounding box center [1219, 154] width 580 height 63
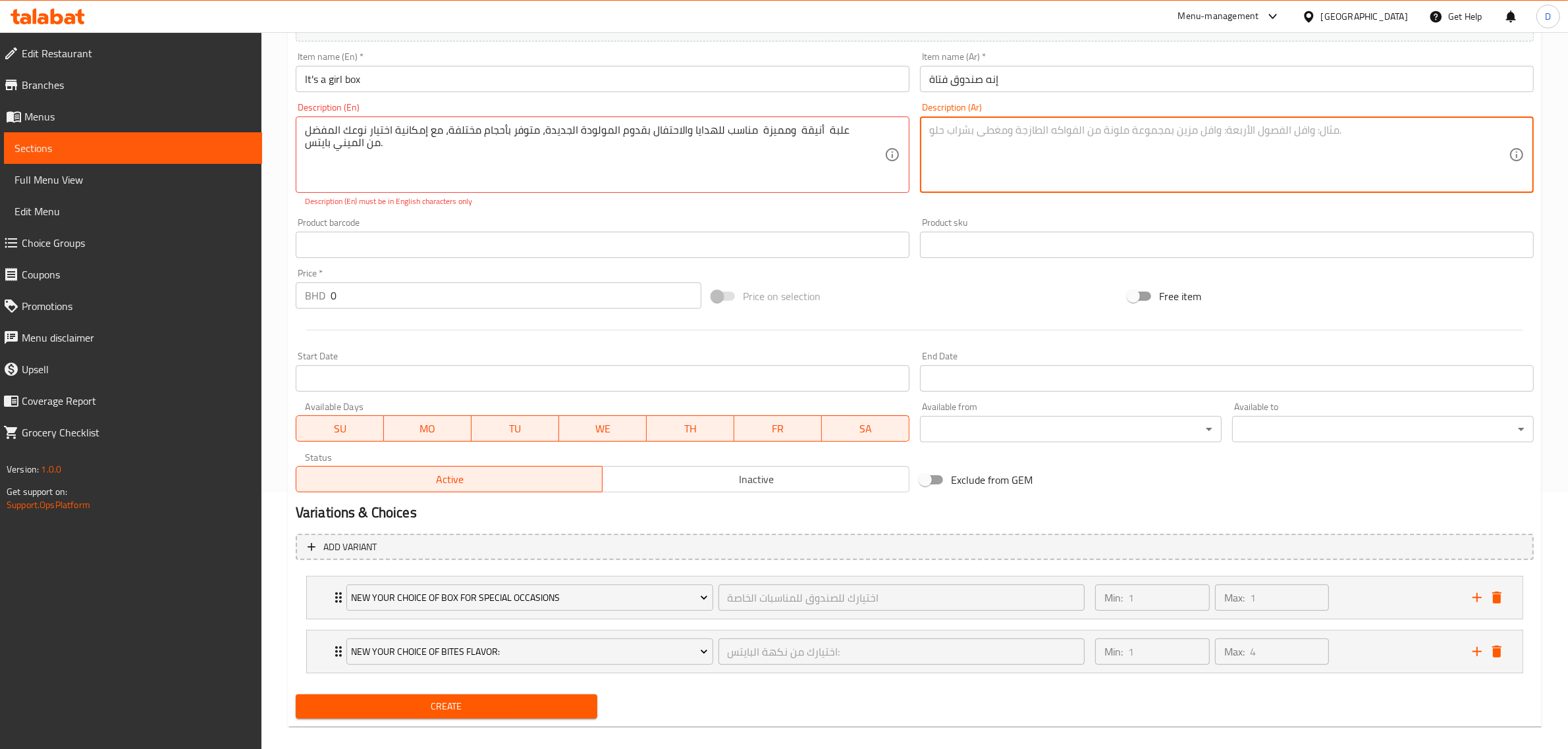
paste textarea "A special box, perfect for gifts and celebrating the arrival of a newborn baby …"
type textarea "A special box, perfect for gifts and celebrating the arrival of a newborn baby …"
click at [766, 150] on textarea "علبة أنيقة ومميزة مناسب للهدايا والاحتفال بقدوم المولودة الجديدة، متوفر بأحجام …" at bounding box center [595, 154] width 580 height 63
paste textarea "A special box, perfect for gifts and celebrating the arrival of a newborn baby …"
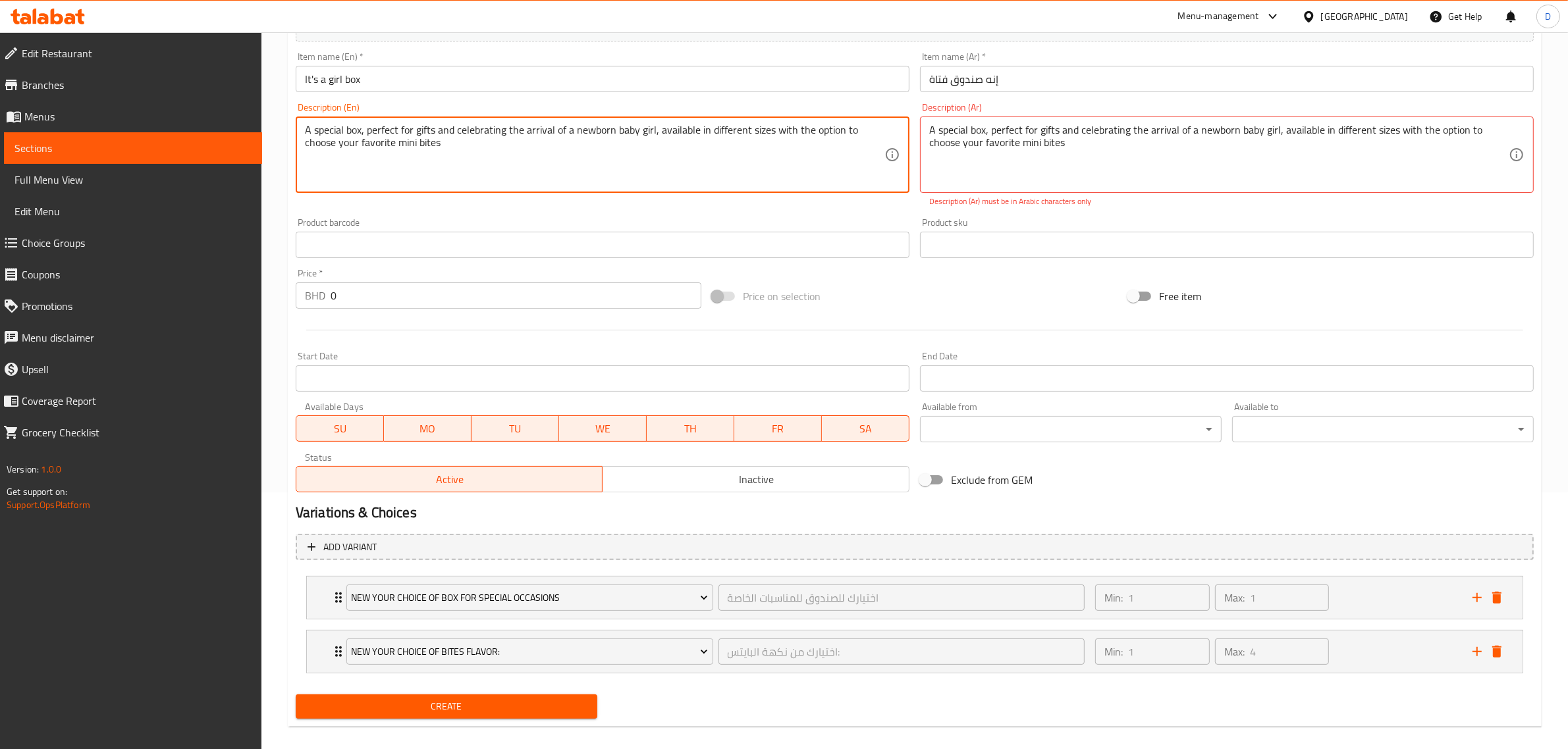
type textarea "A special box, perfect for gifts and celebrating the arrival of a newborn baby …"
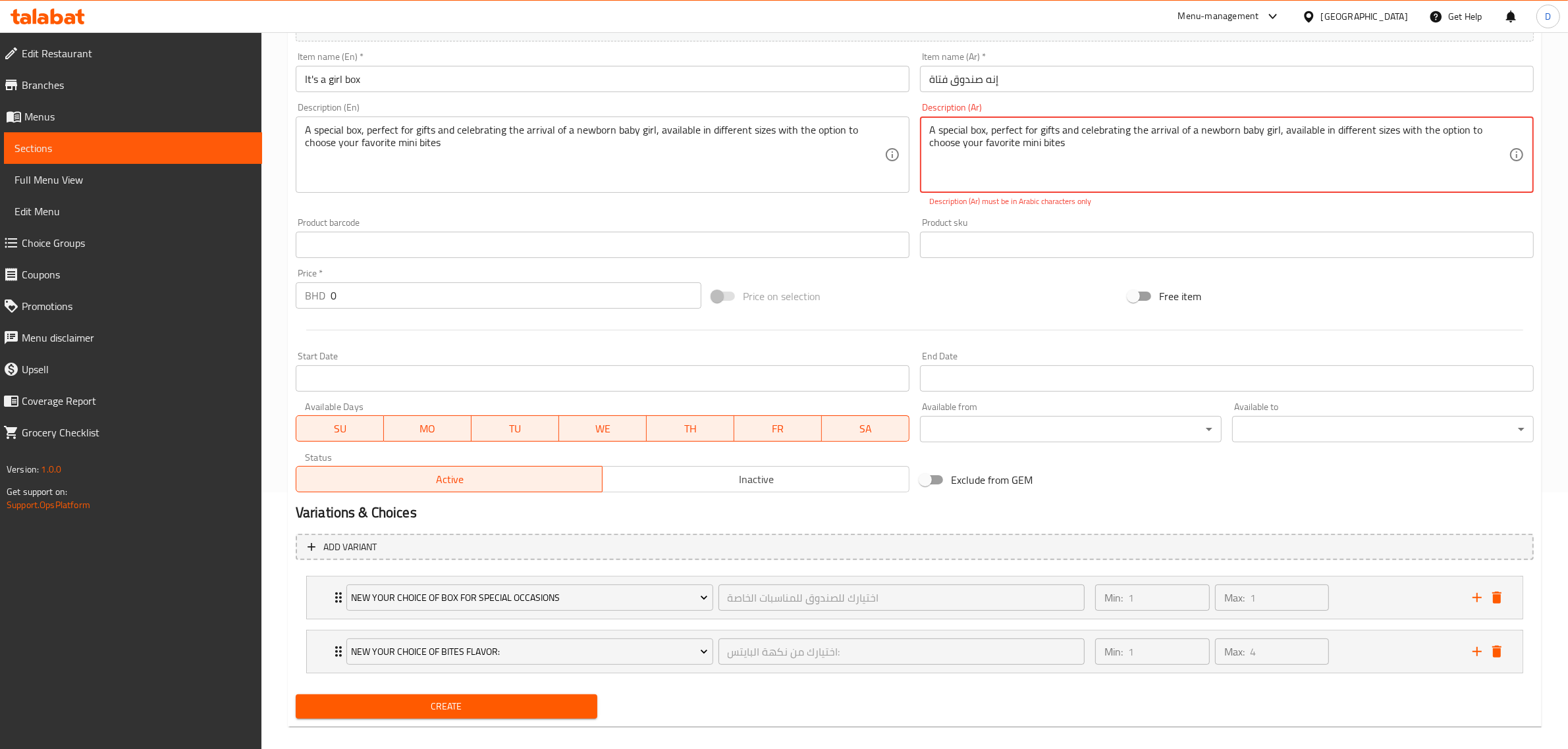
click at [1042, 135] on textarea "A special box, perfect for gifts and celebrating the arrival of a newborn baby …" at bounding box center [1219, 154] width 580 height 63
paste textarea "علبة أنيقة ومميزة مناسب للهدايا والاحتفال بقدوم المولودة الجديدة، متوفر بأحجام …"
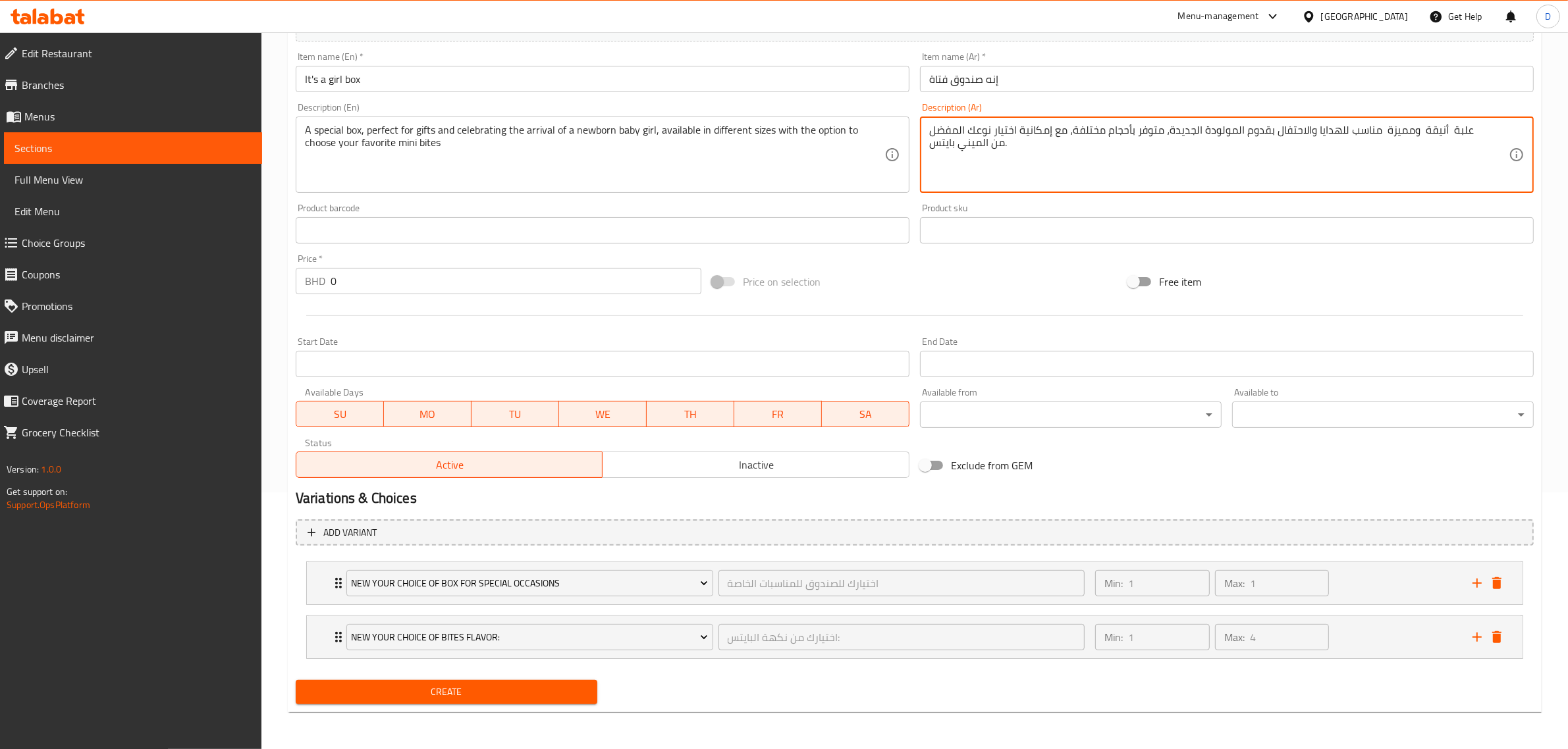
type textarea "علبة أنيقة ومميزة مناسب للهدايا والاحتفال بقدوم المولودة الجديدة، متوفر بأحجام …"
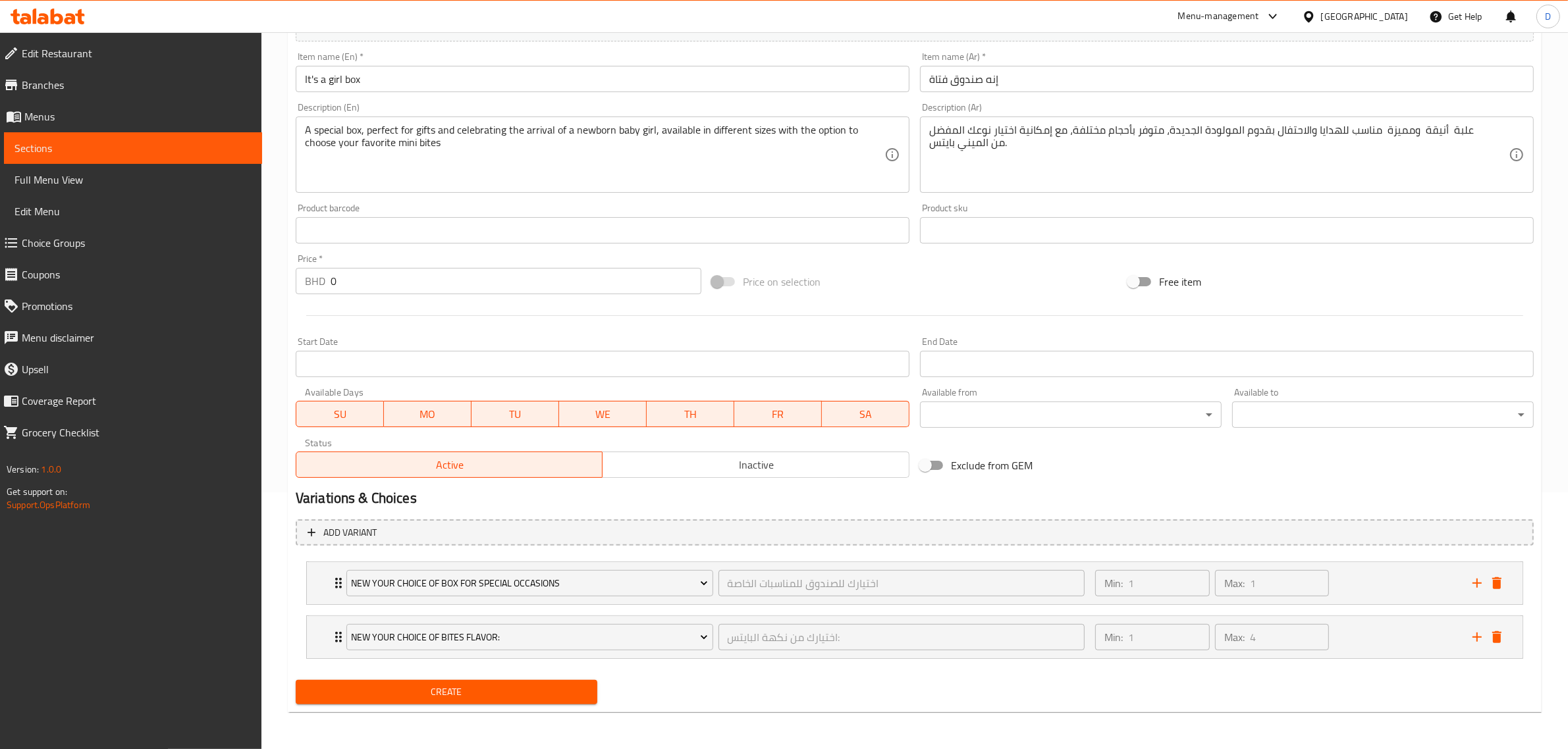
click at [527, 701] on button "Create" at bounding box center [446, 692] width 302 height 25
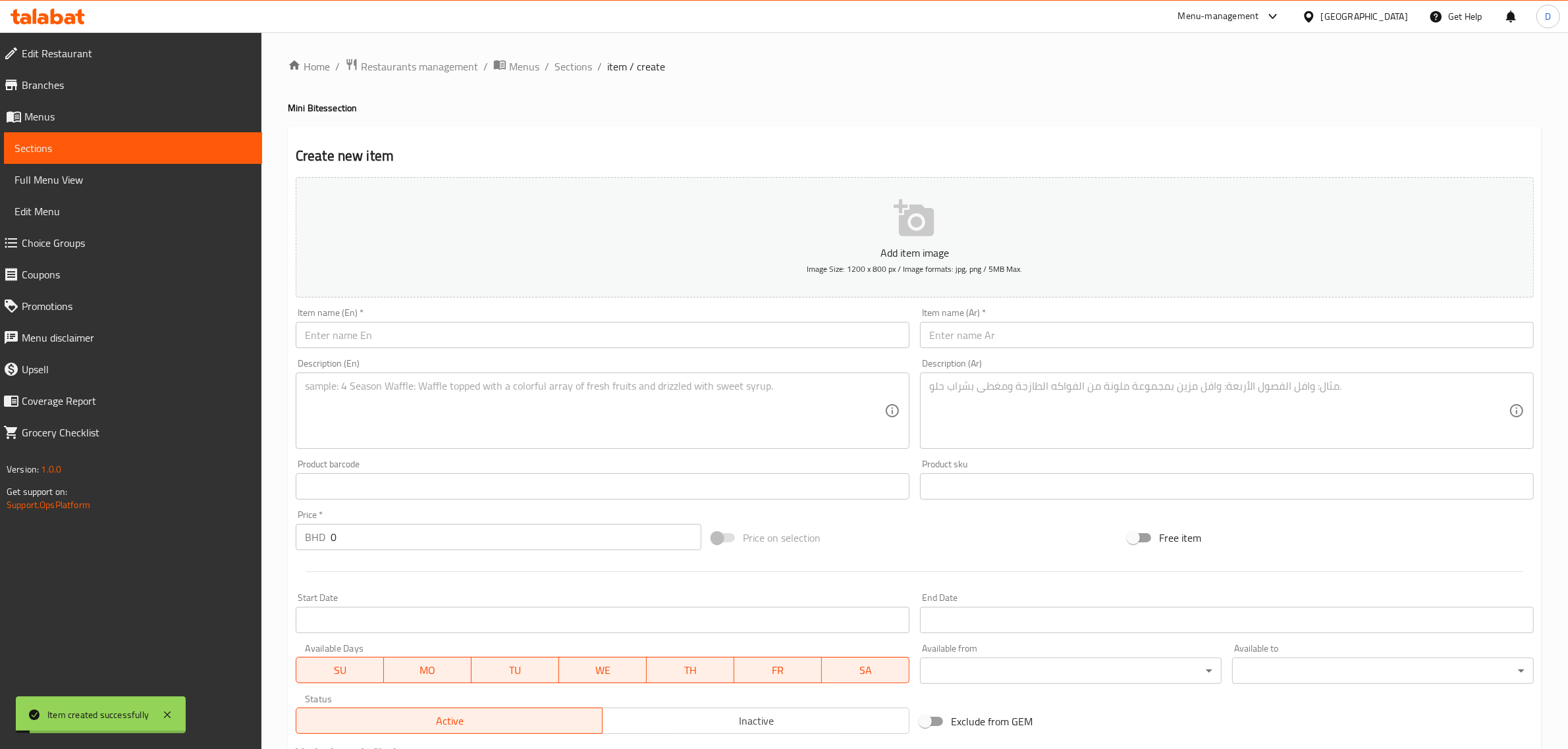
scroll to position [0, 0]
click at [578, 72] on span "Sections" at bounding box center [573, 67] width 37 height 16
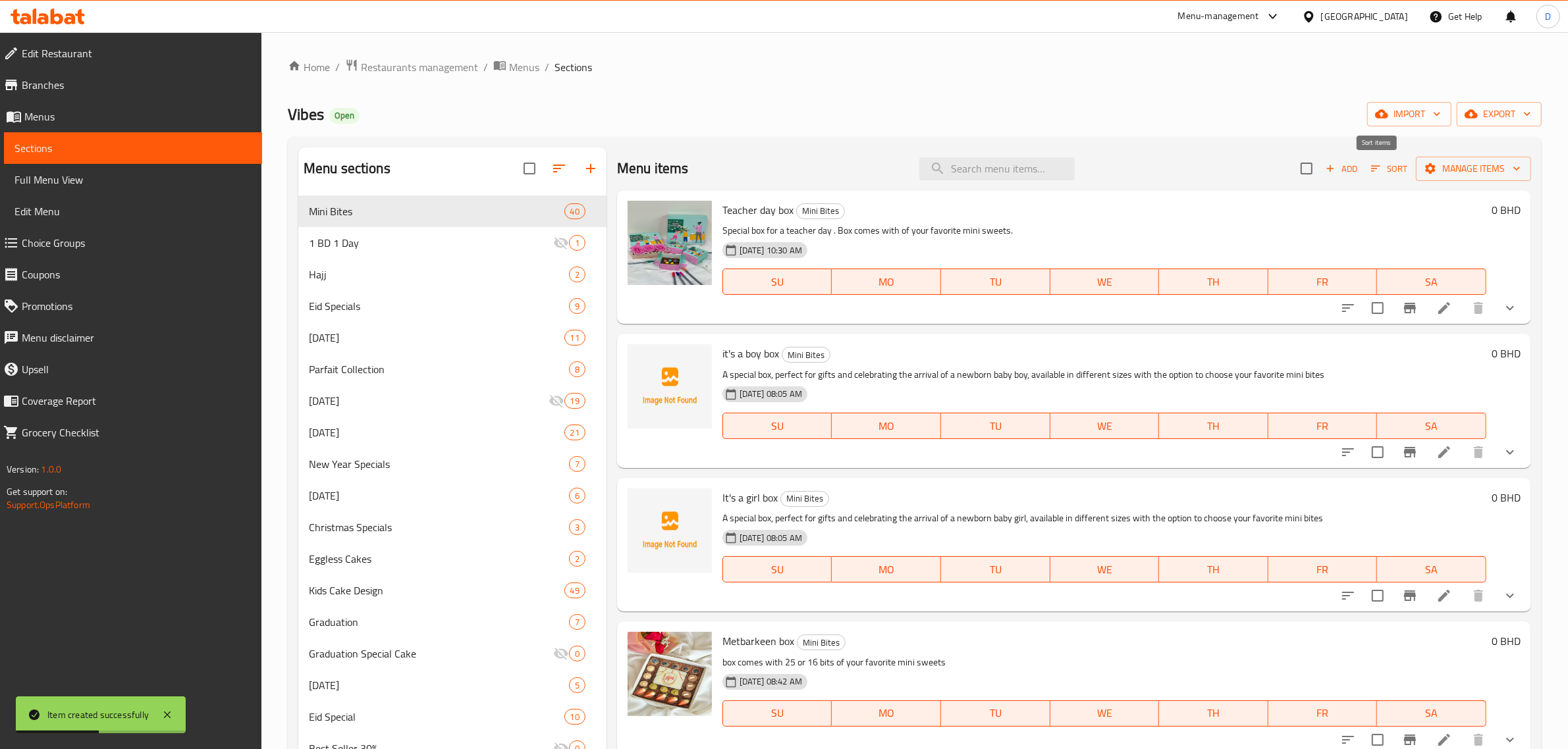
click at [1376, 166] on span "Sort" at bounding box center [1389, 169] width 36 height 15
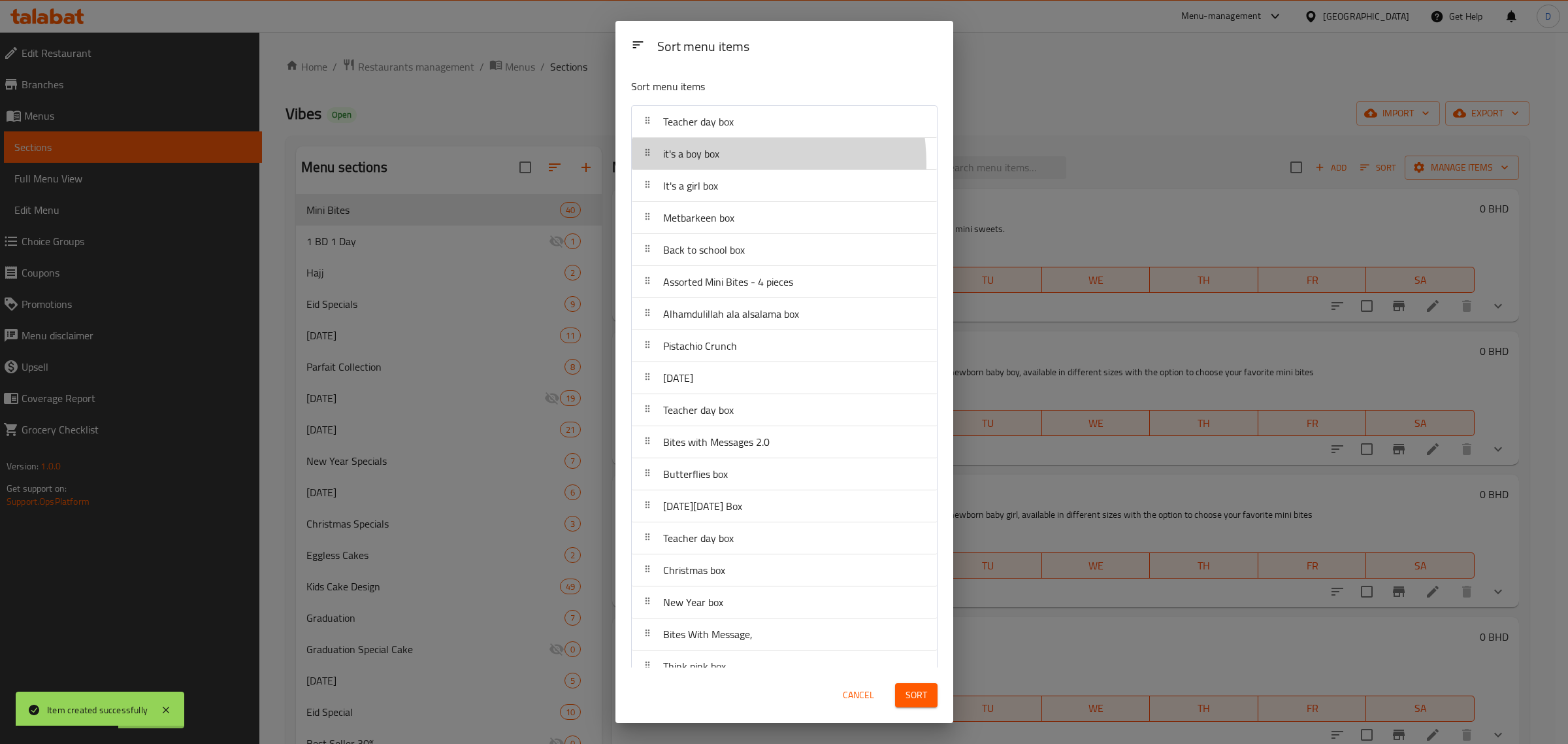
drag, startPoint x: 717, startPoint y: 164, endPoint x: 733, endPoint y: 100, distance: 66.0
click at [733, 100] on div "Sort menu items Teacher day box it's a boy box It's a girl box Metbarkeen box B…" at bounding box center [784, 367] width 338 height 599
drag, startPoint x: 713, startPoint y: 185, endPoint x: 722, endPoint y: 145, distance: 41.0
click at [722, 145] on nav "it's a boy box Teacher day box It's a girl box Metbarkeen box Back to school bo…" at bounding box center [784, 746] width 307 height 1283
drag, startPoint x: 923, startPoint y: 693, endPoint x: 898, endPoint y: 696, distance: 25.2
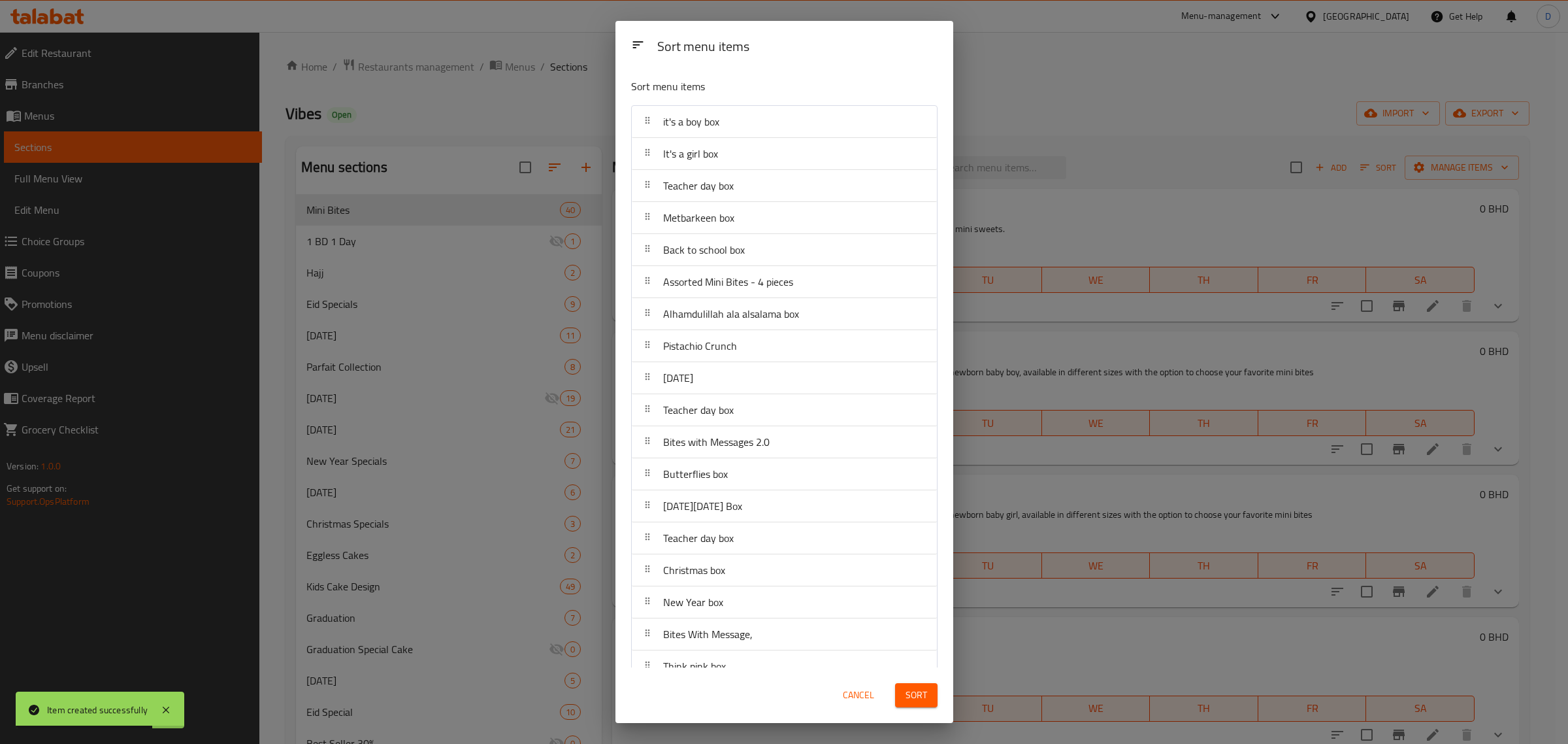
click at [922, 693] on span "Sort" at bounding box center [916, 695] width 21 height 17
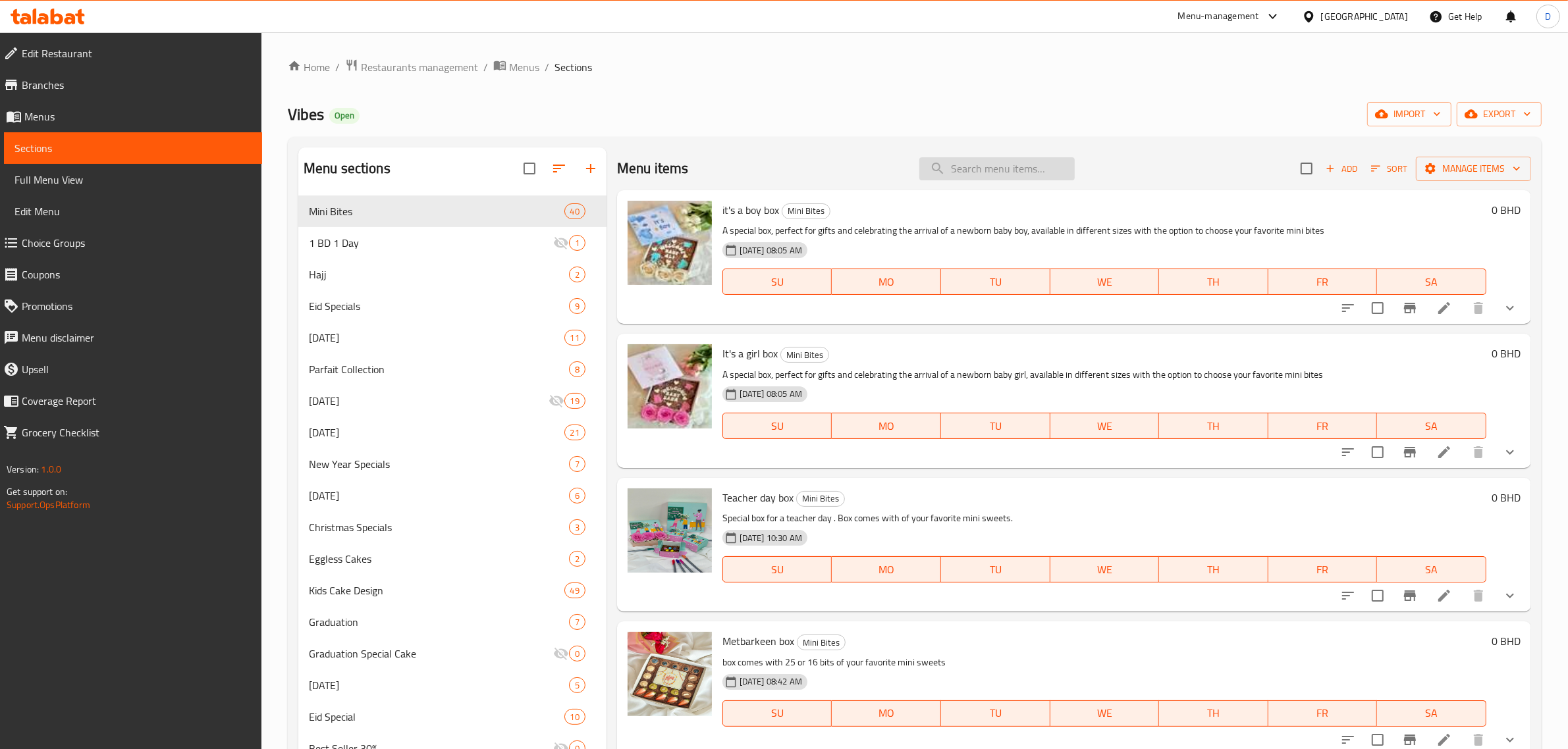
click at [960, 172] on input "search" at bounding box center [997, 169] width 155 height 23
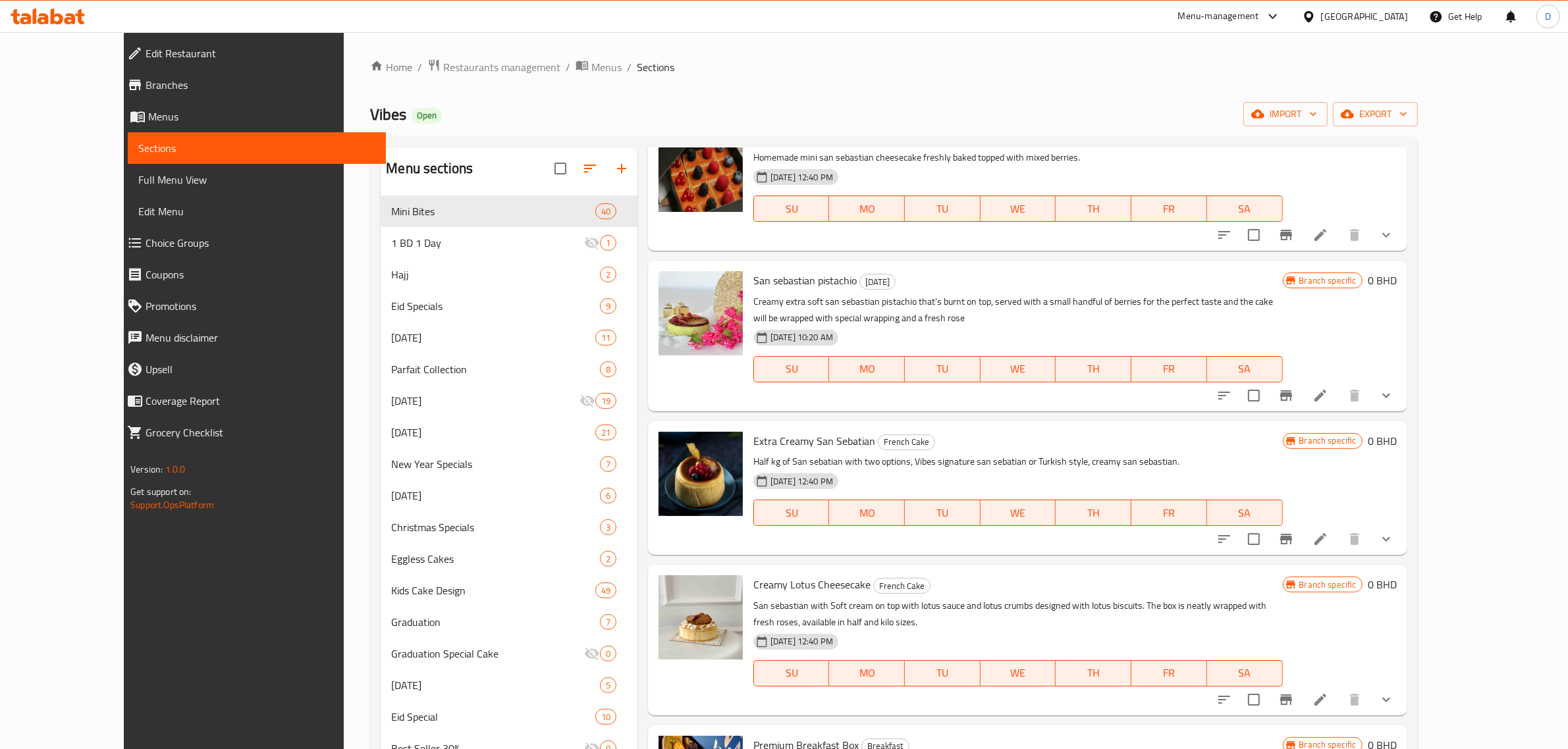
scroll to position [165, 0]
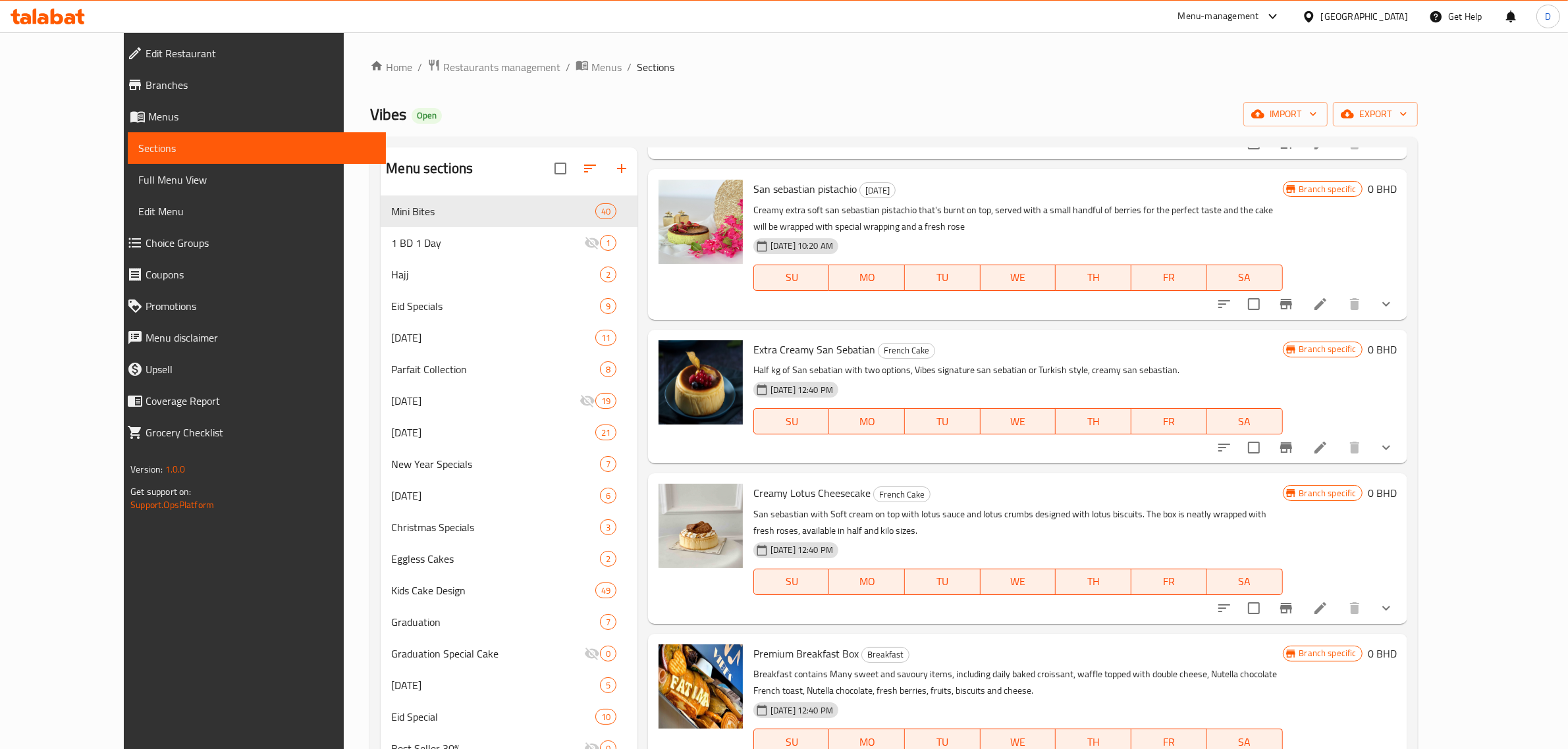
type input "san"
click at [1326, 453] on icon at bounding box center [1319, 447] width 12 height 12
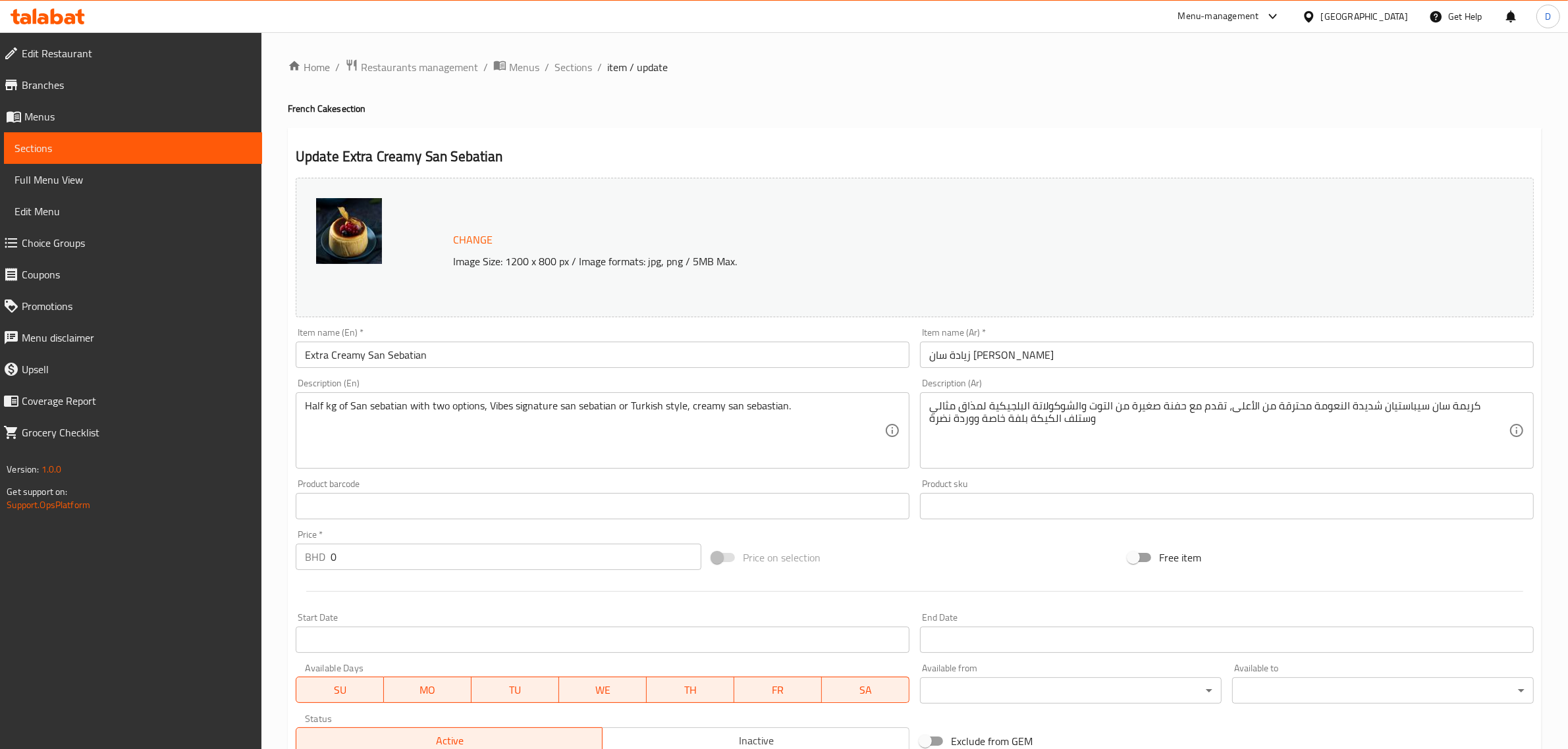
click at [543, 399] on div "Half kg of San sebatian with two options, Vibes signature san sebatian or Turki…" at bounding box center [602, 431] width 614 height 76
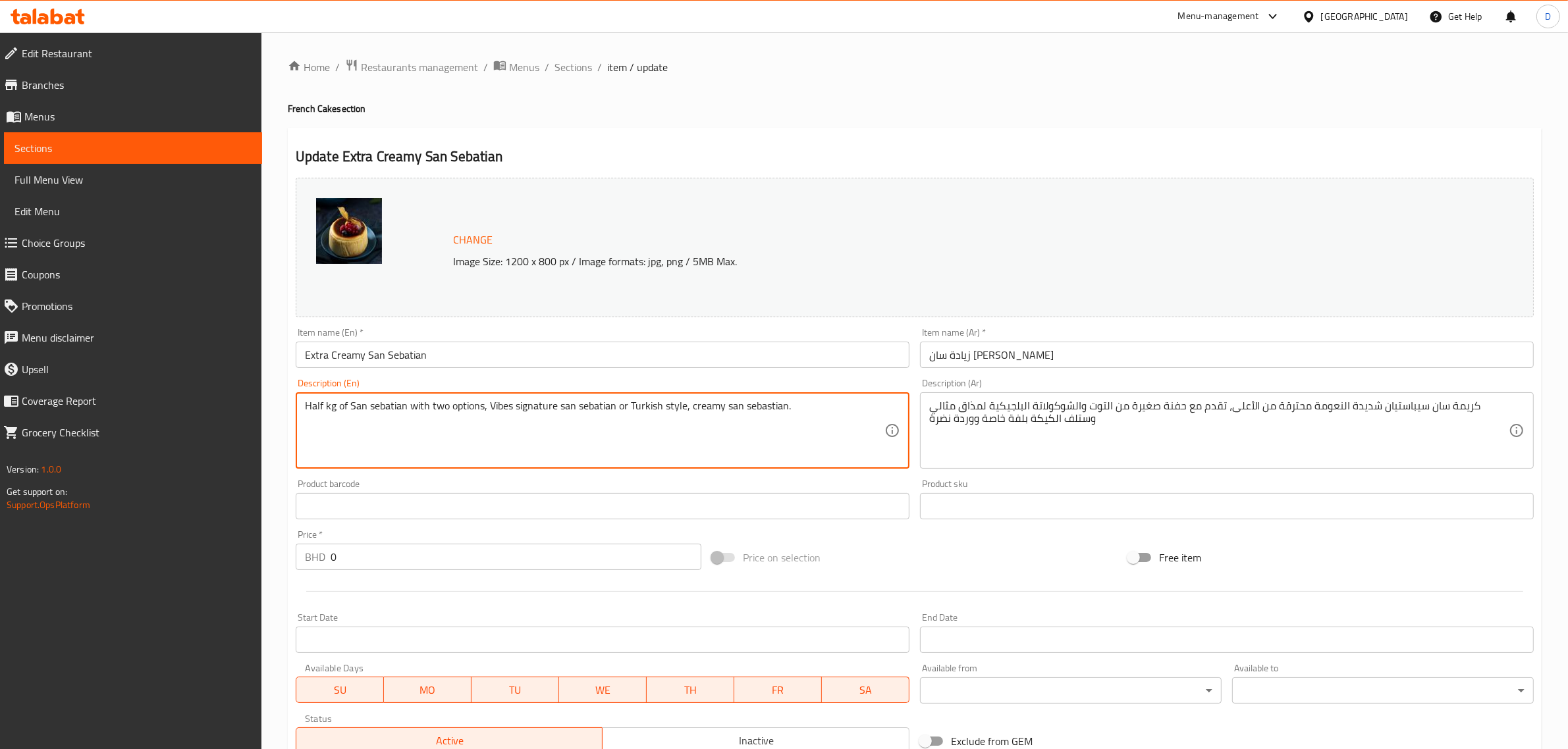
click at [564, 413] on textarea "Half kg of San sebatian with two options, Vibes signature san sebatian or Turki…" at bounding box center [595, 431] width 580 height 63
paste textarea "Creamy extra soft san sebastian that's burned on top, served with a small handf…"
click at [570, 453] on textarea "Creamy extra soft san sebastian that's burned on top, served with a small handf…" at bounding box center [595, 431] width 580 height 63
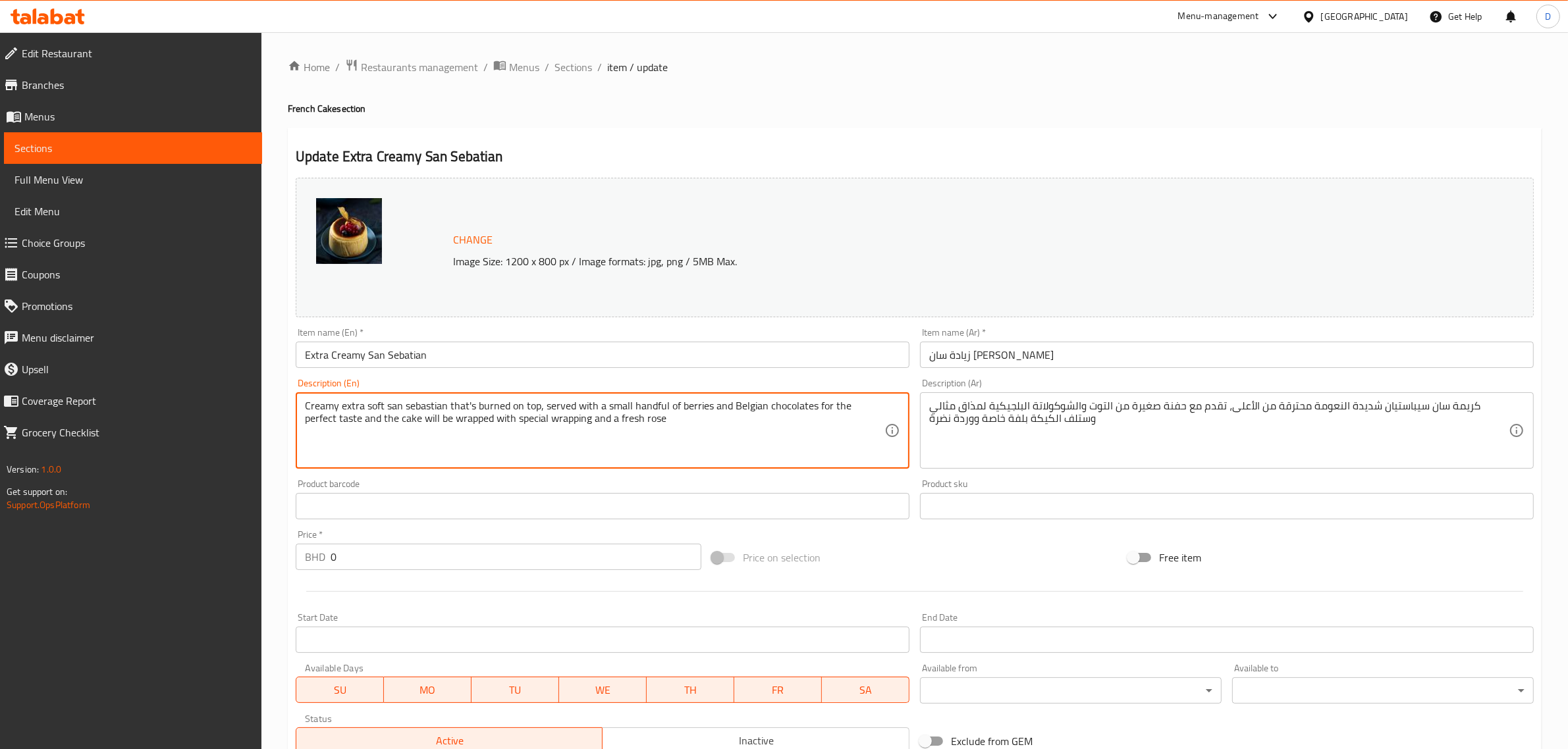
type textarea "Creamy extra soft san sebastian that's burned on top, served with a small handf…"
click at [584, 487] on div "Product barcode Product barcode" at bounding box center [602, 499] width 614 height 40
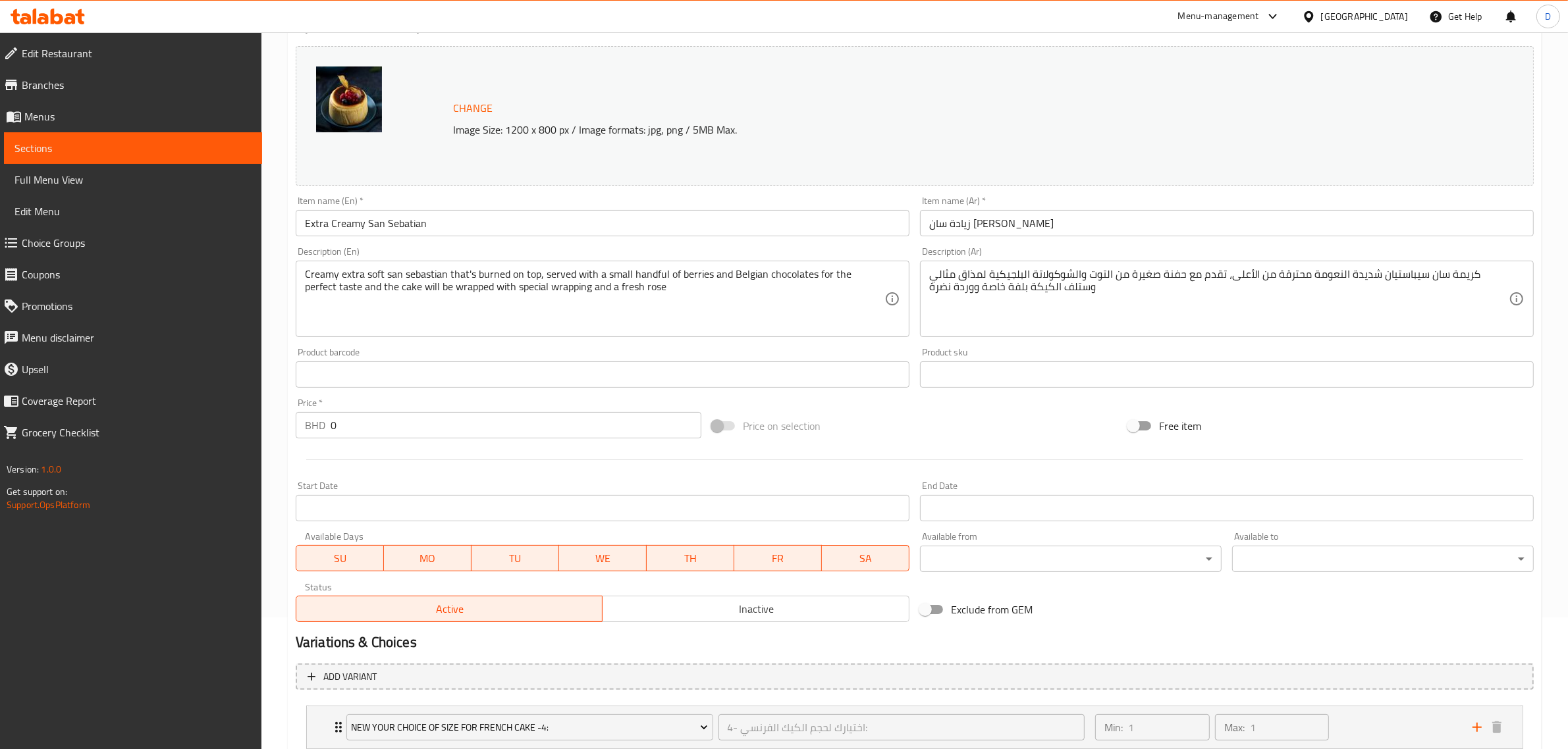
scroll to position [221, 0]
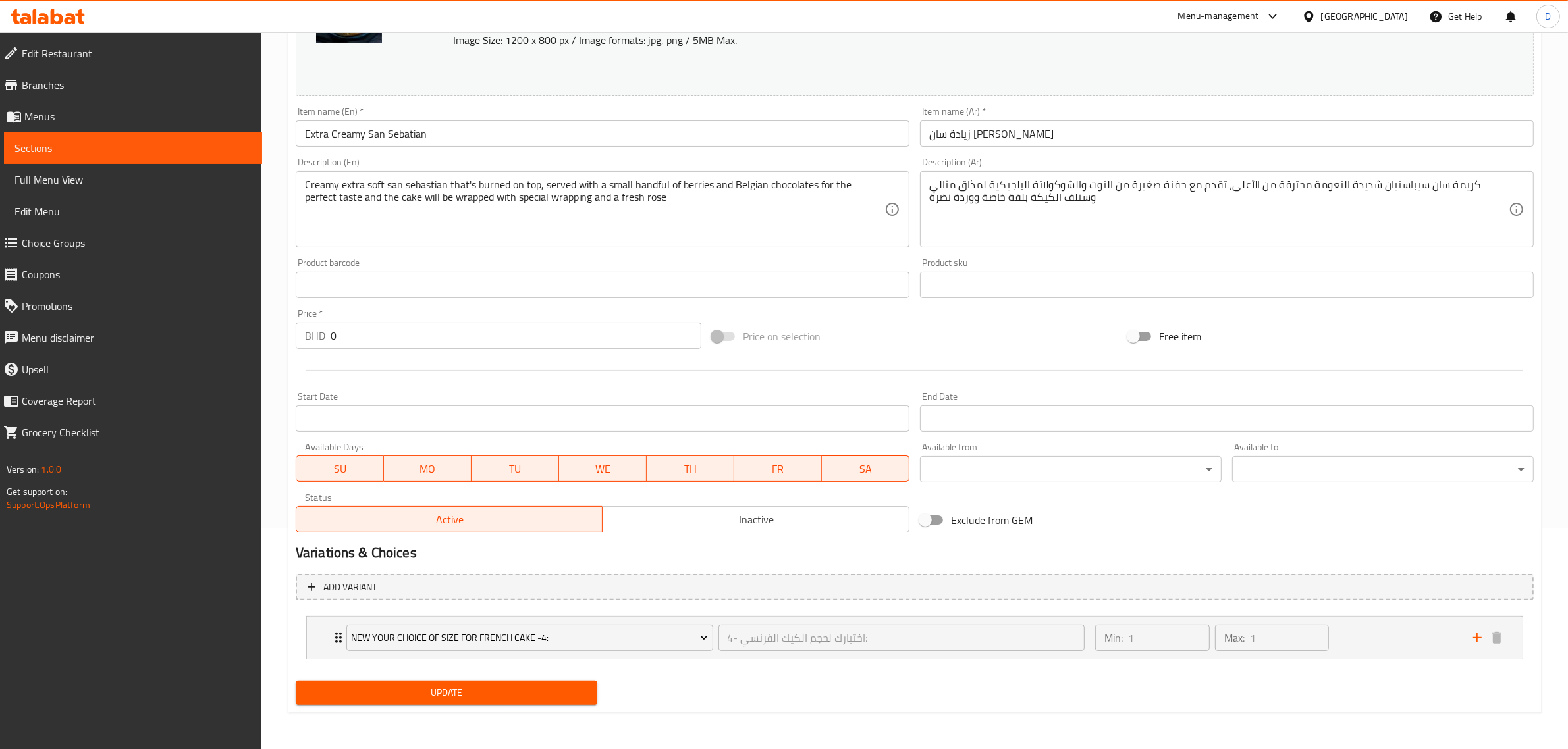
click at [560, 692] on span "Update" at bounding box center [447, 693] width 280 height 17
